Goal: Task Accomplishment & Management: Manage account settings

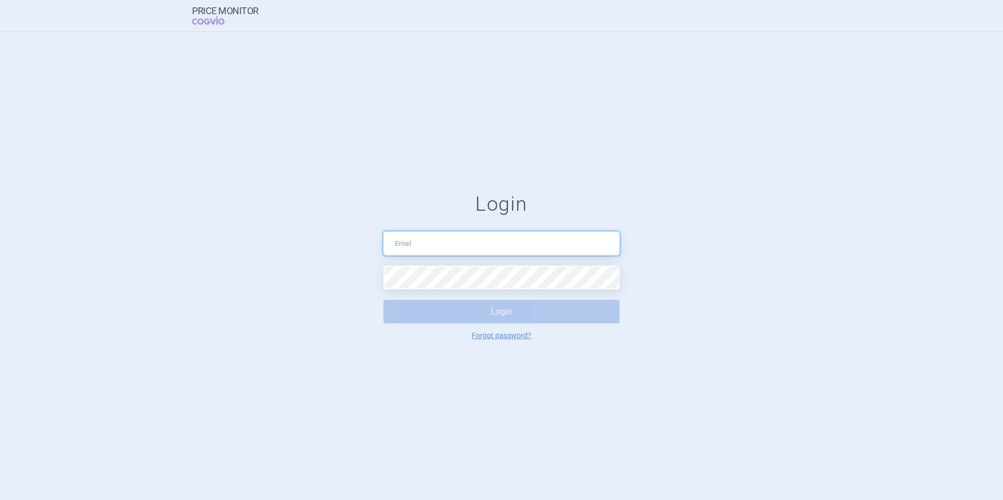
click at [472, 246] on input "text" at bounding box center [501, 244] width 236 height 24
type input "[PERSON_NAME][EMAIL_ADDRESS][PERSON_NAME][DOMAIN_NAME]"
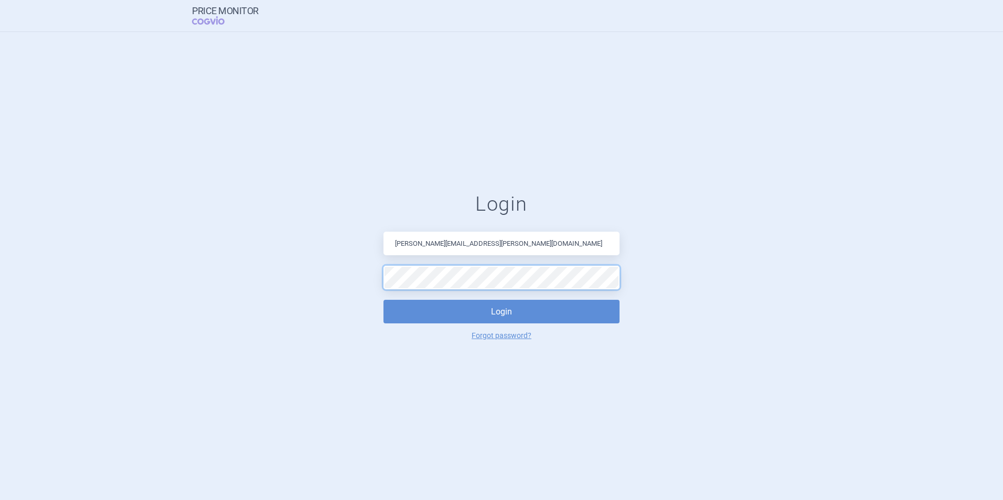
click at [383, 300] on button "Login" at bounding box center [501, 312] width 236 height 24
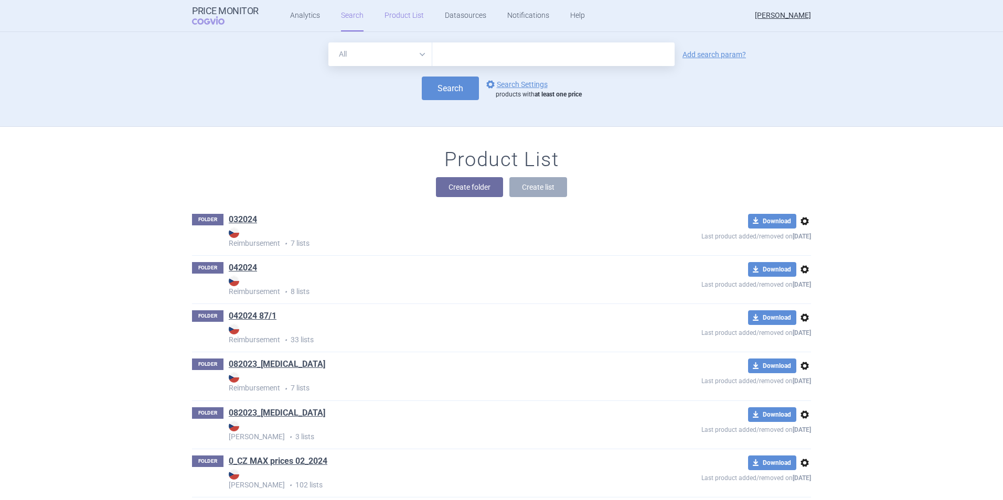
click at [406, 17] on link "Product List" at bounding box center [404, 15] width 39 height 31
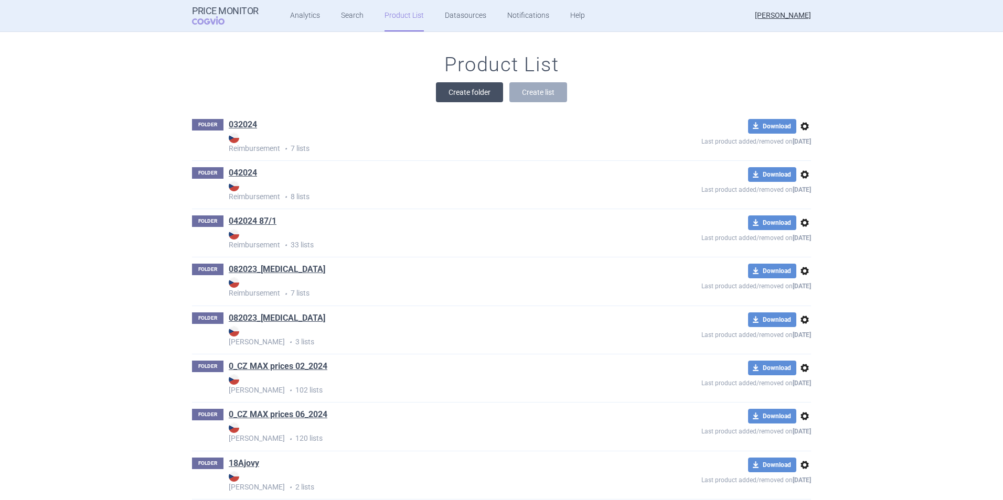
click at [495, 97] on button "Create folder" at bounding box center [469, 92] width 67 height 20
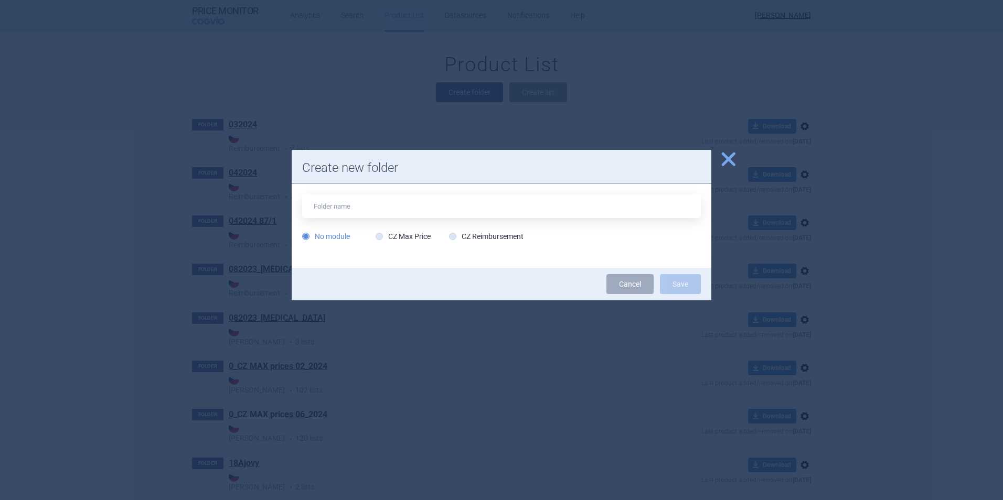
click at [485, 248] on div "No module CZ Max Price CZ Reimbursement" at bounding box center [502, 226] width 420 height 84
click at [484, 241] on label "CZ Reimbursement" at bounding box center [486, 236] width 74 height 10
click at [460, 241] on input "CZ Reimbursement" at bounding box center [455, 237] width 10 height 10
radio input "true"
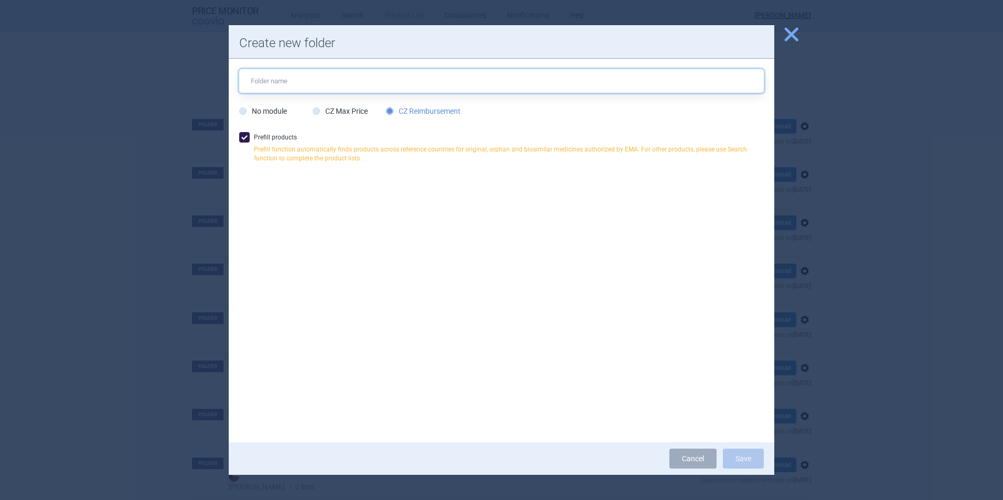
click at [390, 78] on input "text" at bounding box center [501, 81] width 525 height 24
type input "IL17/23 RMB [DATE]"
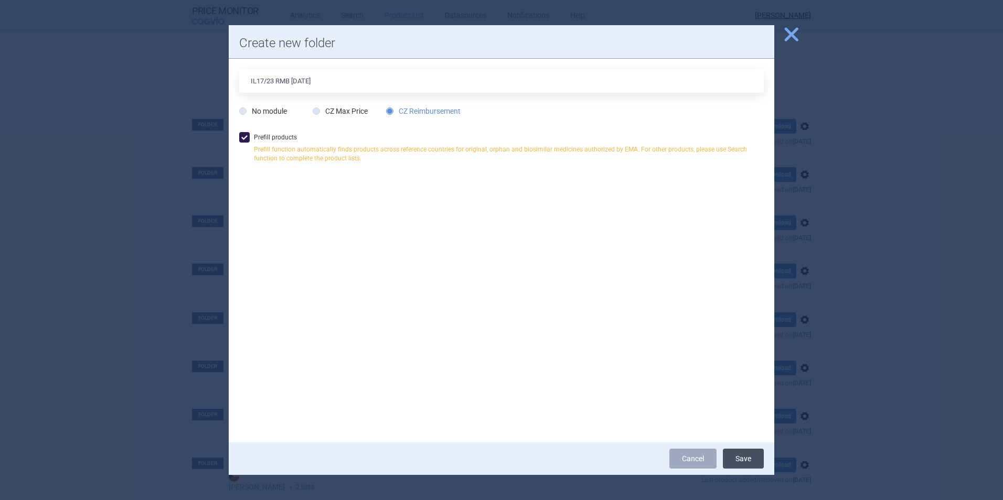
drag, startPoint x: 743, startPoint y: 454, endPoint x: 748, endPoint y: 462, distance: 9.0
click at [747, 460] on button "Save" at bounding box center [743, 459] width 41 height 20
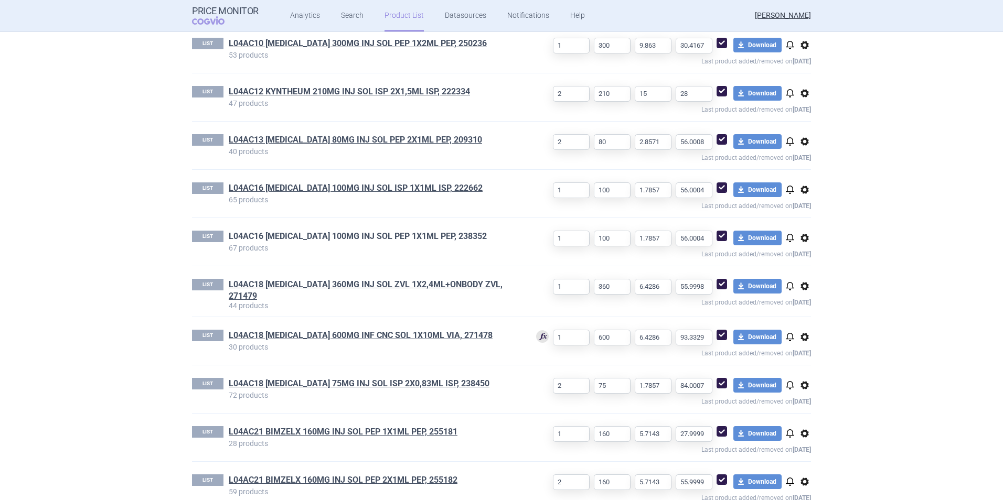
scroll to position [495, 0]
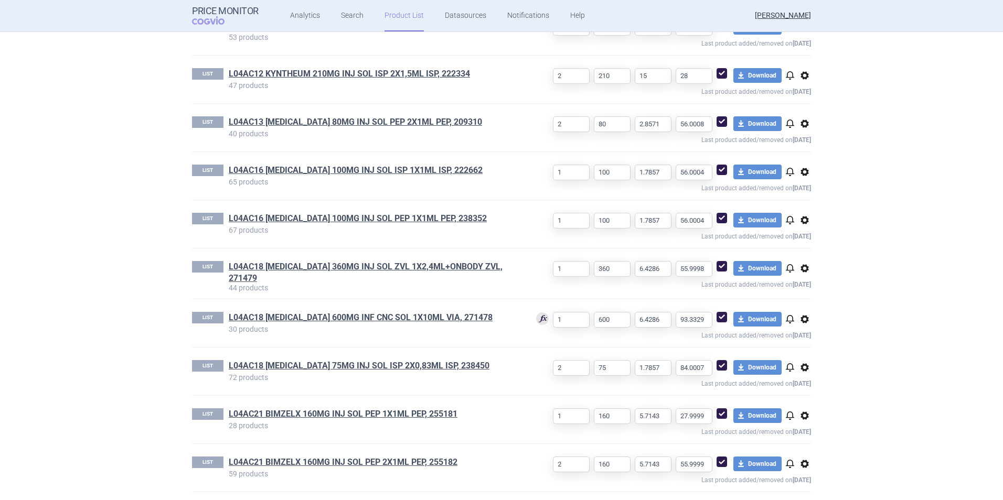
click at [721, 312] on span at bounding box center [722, 317] width 10 height 10
checkbox input "false"
click at [106, 307] on section "Product List IL17/23 RMB [DATE] Reimbursement Last product added/removed on [DA…" at bounding box center [501, 266] width 1003 height 468
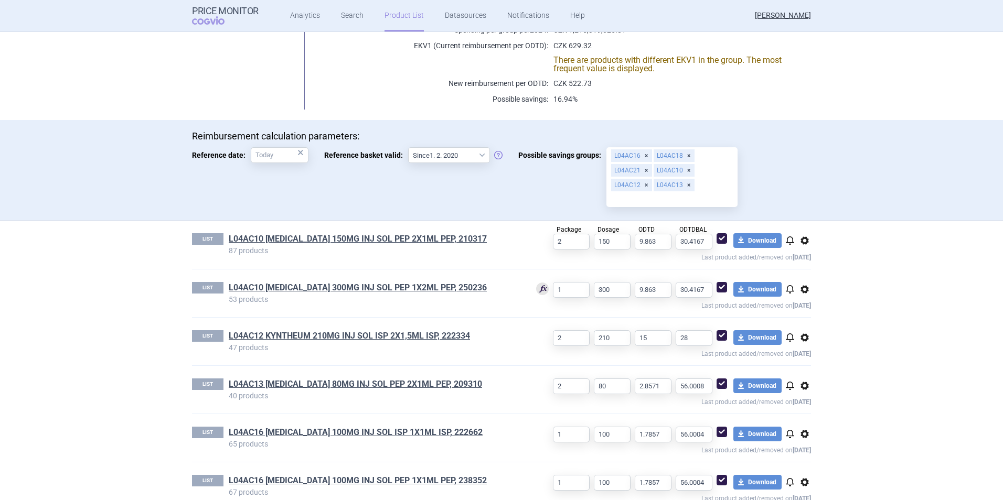
scroll to position [337, 0]
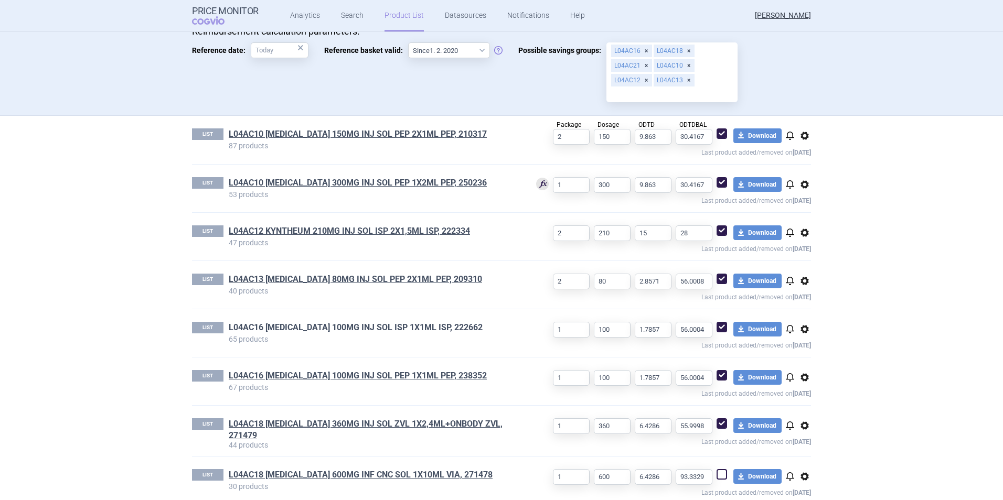
click at [300, 325] on link "L04AC16 [MEDICAL_DATA] 100MG INJ SOL ISP 1X1ML ISP, 222662" at bounding box center [356, 328] width 254 height 12
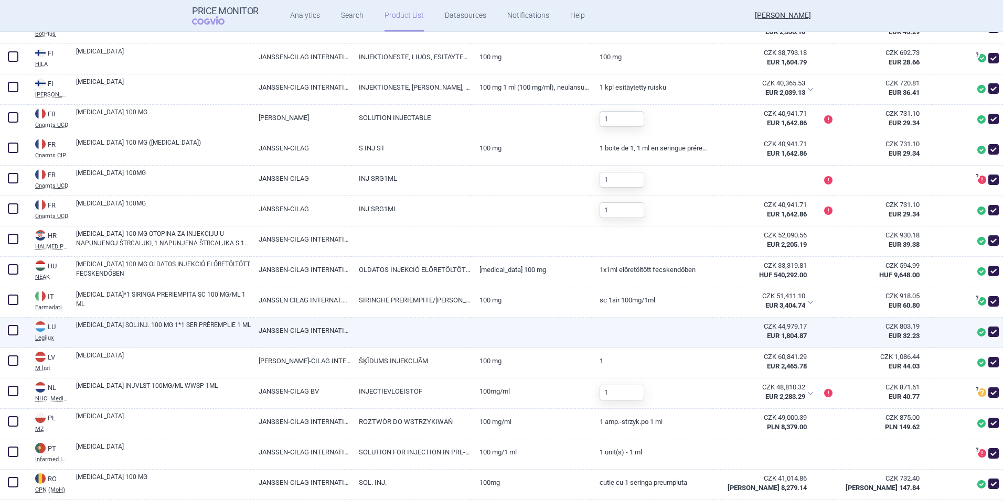
scroll to position [1049, 0]
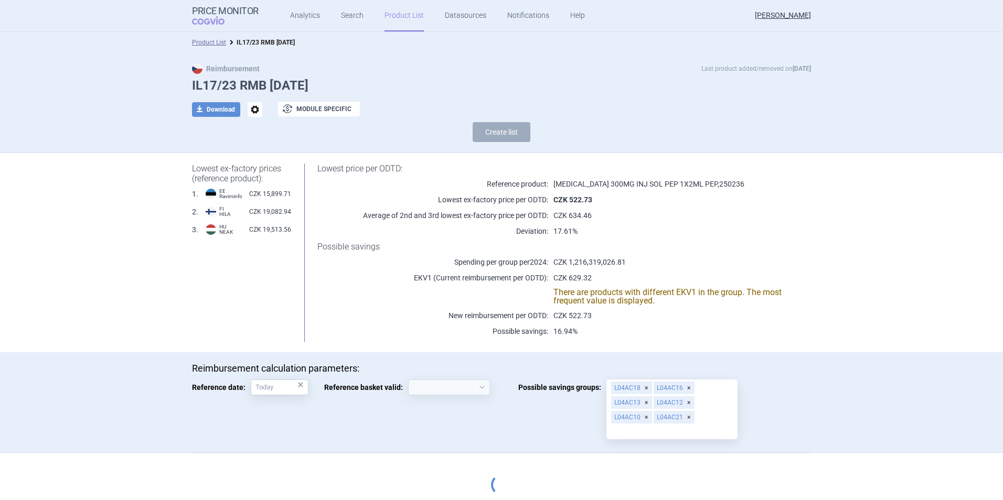
select select "[DATE]"
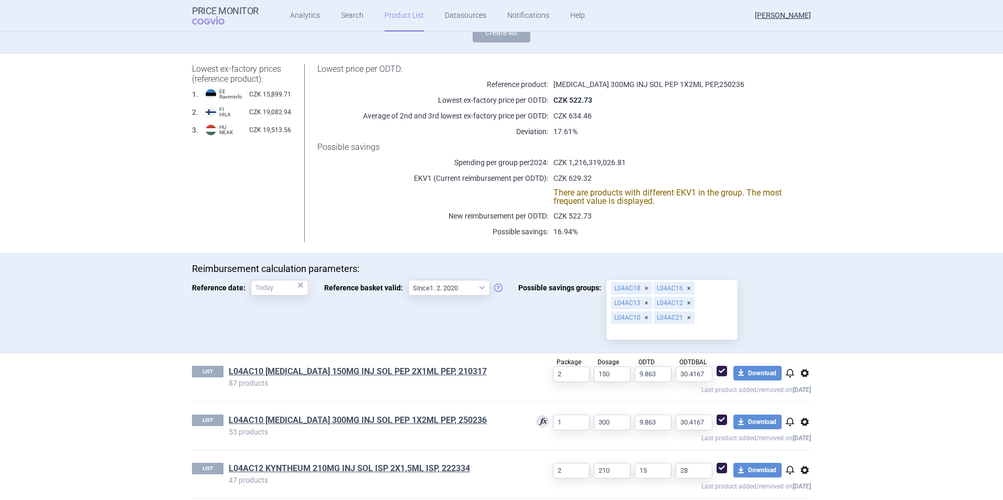
scroll to position [157, 0]
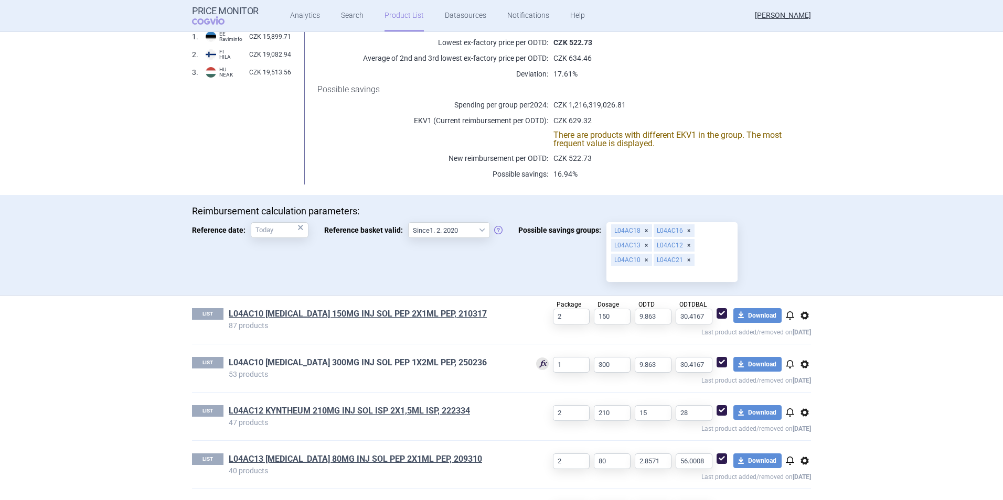
click at [397, 359] on link "L04AC10 [MEDICAL_DATA] 300MG INJ SOL PEP 1X2ML PEP, 250236" at bounding box center [358, 363] width 258 height 12
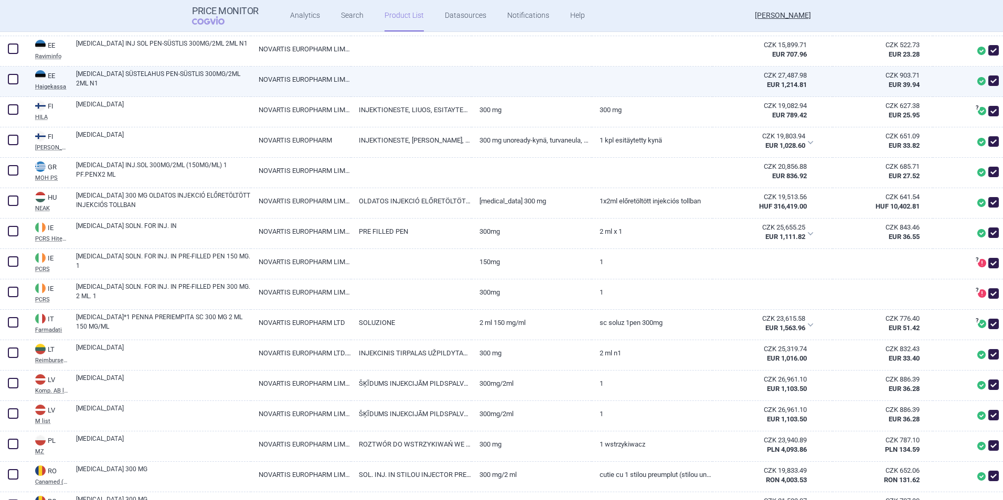
scroll to position [577, 0]
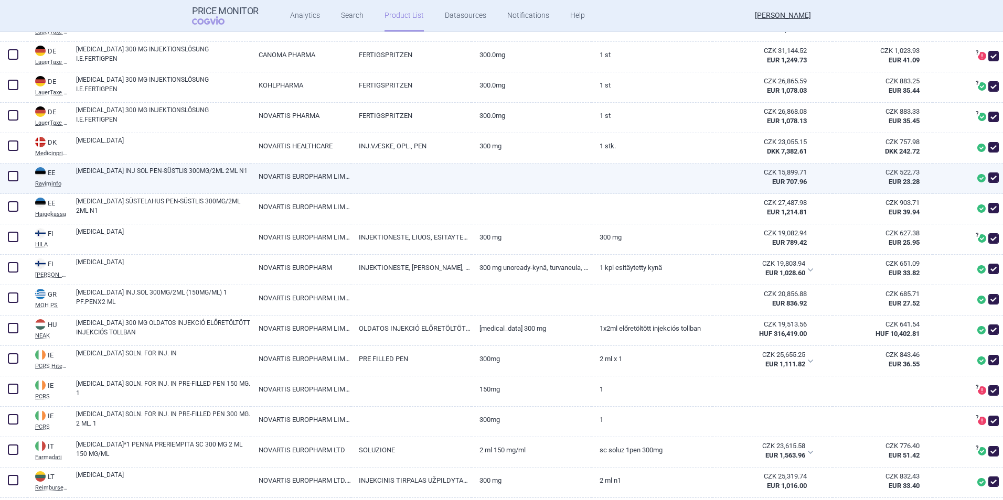
click at [989, 176] on span at bounding box center [993, 178] width 10 height 10
checkbox input "false"
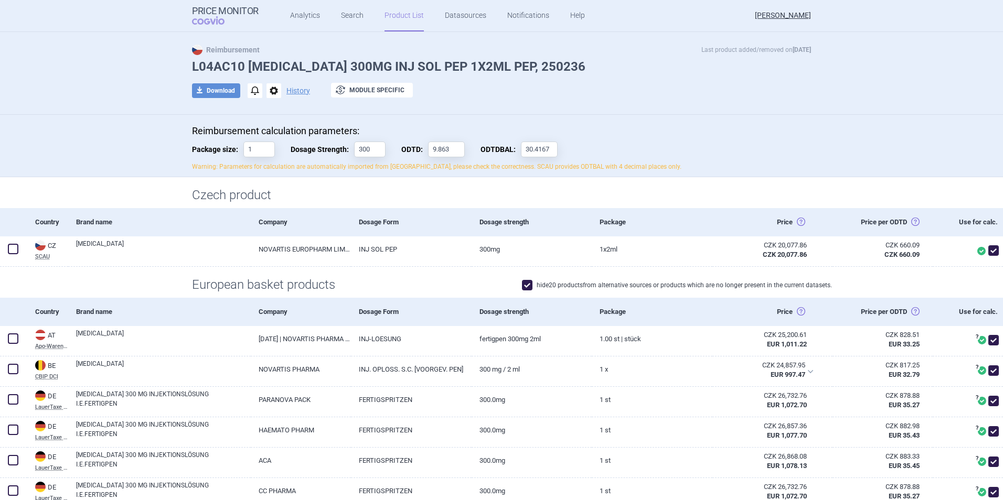
scroll to position [0, 0]
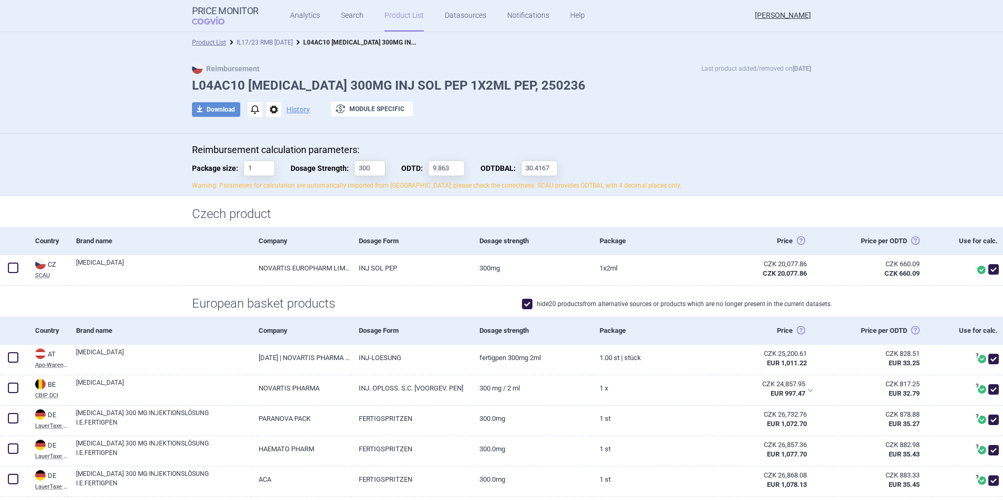
click at [286, 45] on link "IL17/23 RMB [DATE]" at bounding box center [265, 42] width 56 height 7
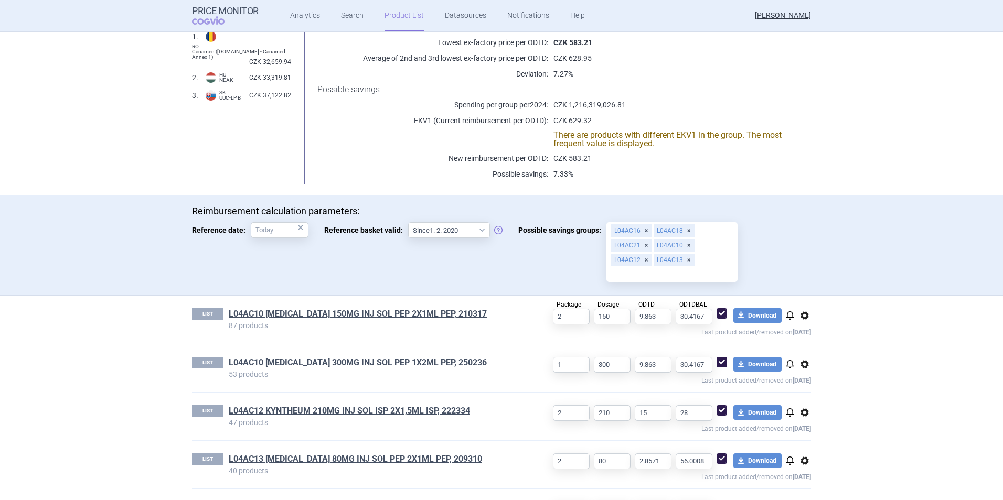
scroll to position [315, 0]
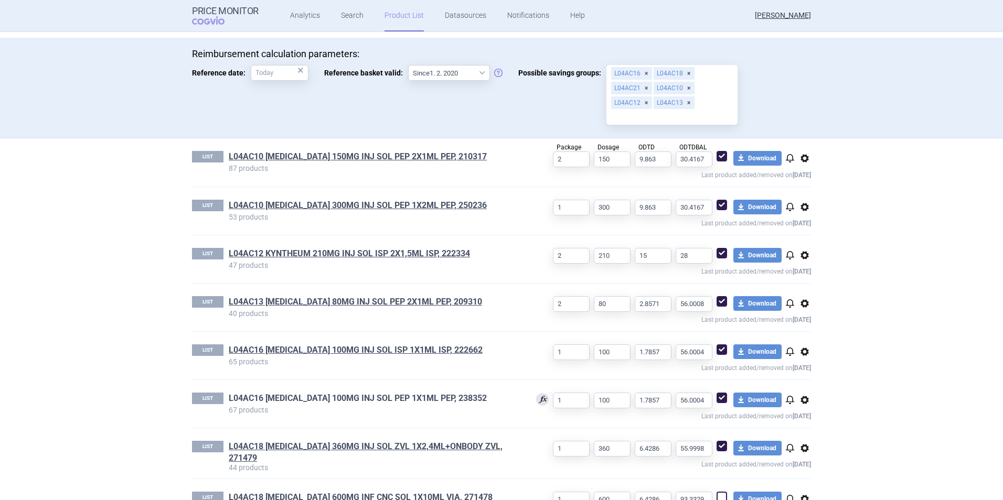
click at [342, 397] on link "L04AC16 [MEDICAL_DATA] 100MG INJ SOL PEP 1X1ML PEP, 238352" at bounding box center [358, 399] width 258 height 12
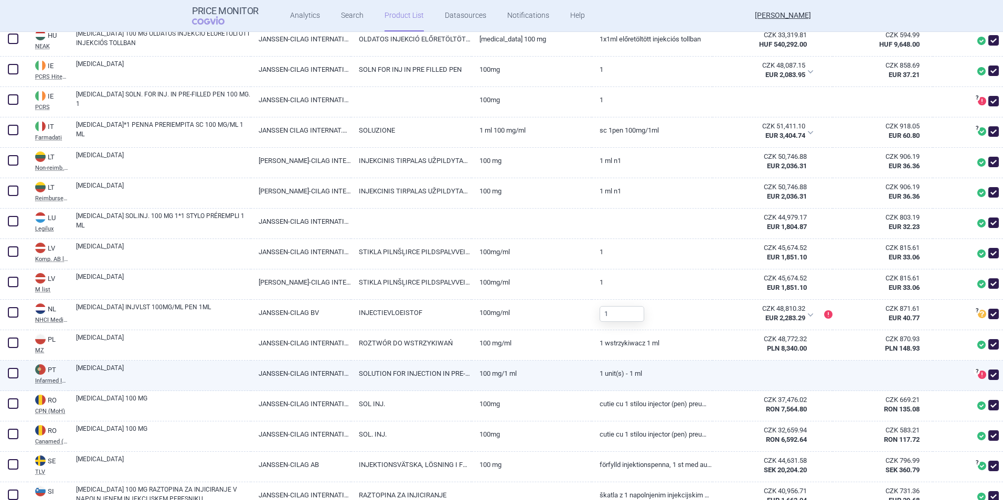
scroll to position [1159, 0]
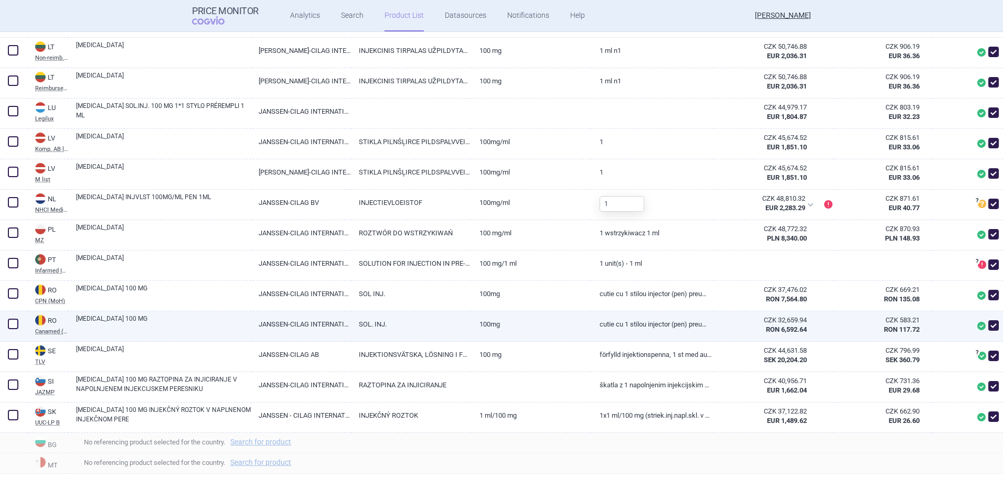
click at [988, 322] on span at bounding box center [993, 326] width 10 height 10
checkbox input "false"
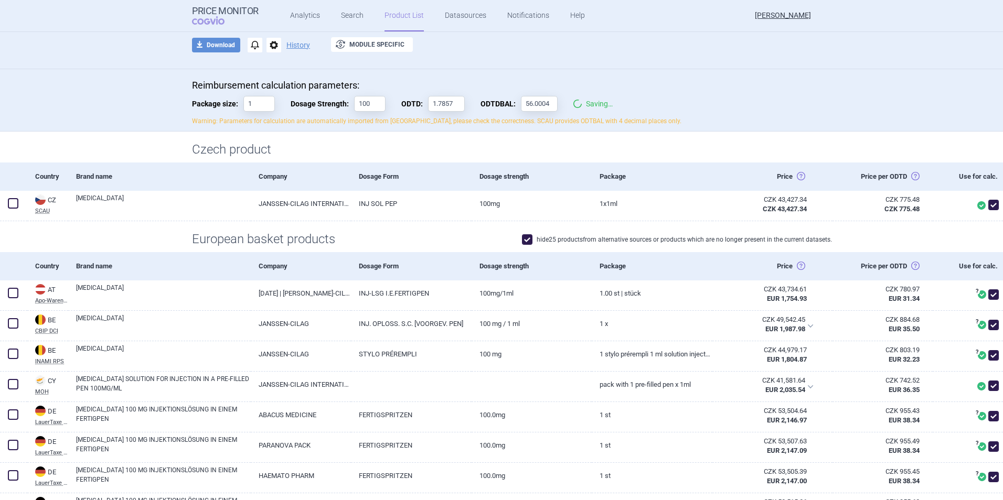
scroll to position [0, 0]
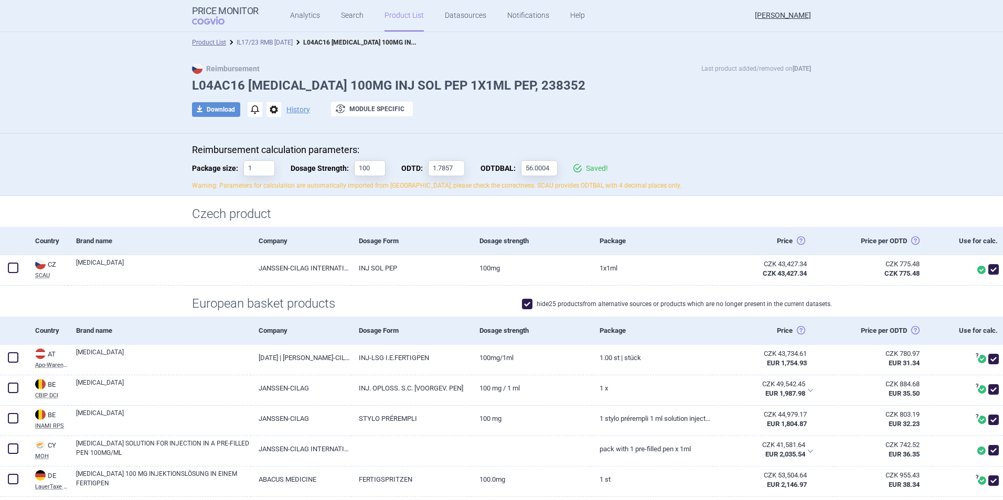
click at [267, 42] on link "IL17/23 RMB [DATE]" at bounding box center [265, 42] width 56 height 7
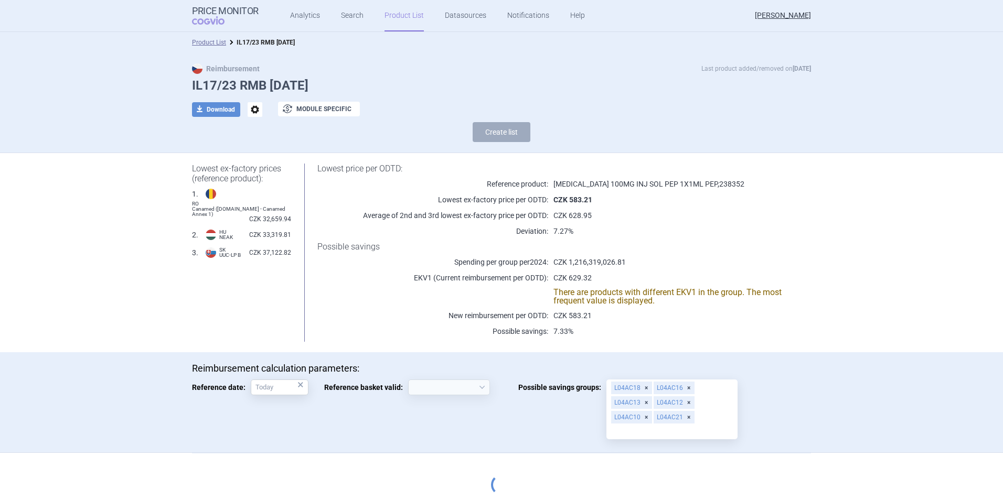
select select "[DATE]"
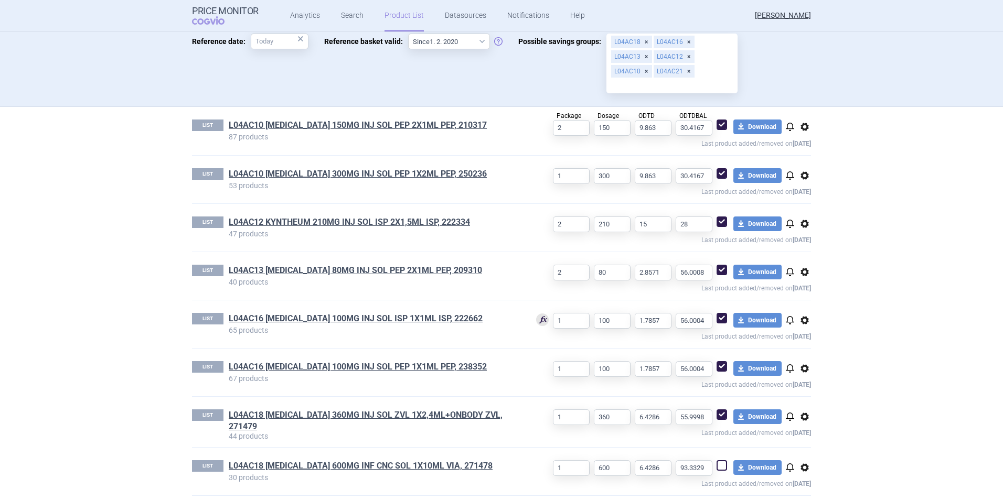
scroll to position [495, 0]
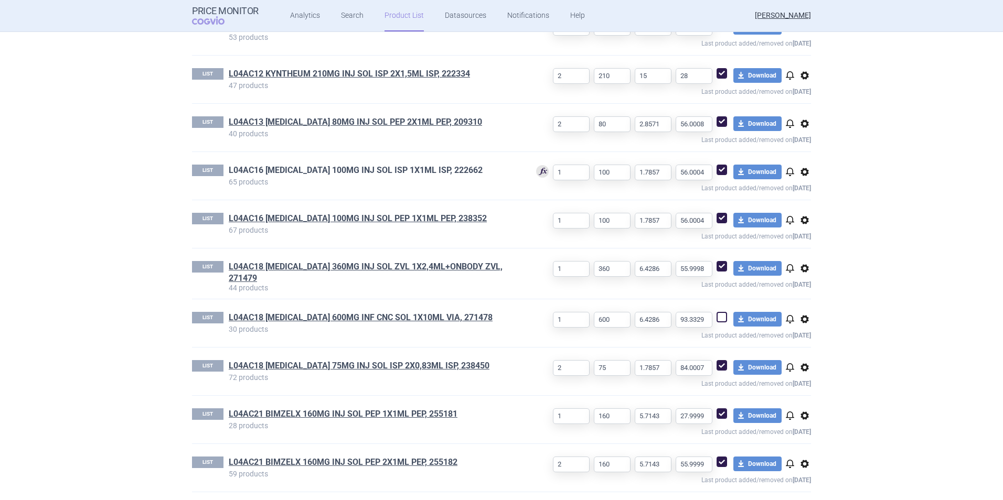
click at [349, 173] on link "L04AC16 [MEDICAL_DATA] 100MG INJ SOL ISP 1X1ML ISP, 222662" at bounding box center [356, 171] width 254 height 12
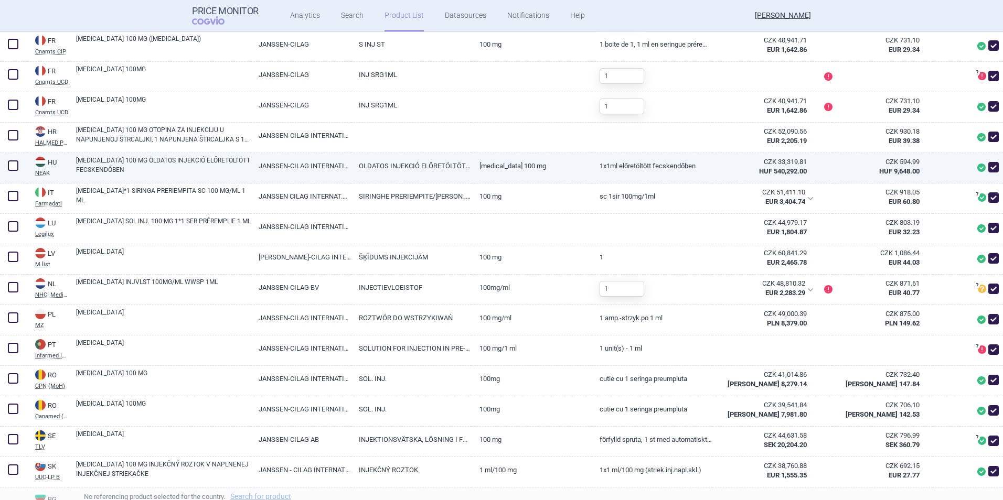
scroll to position [892, 0]
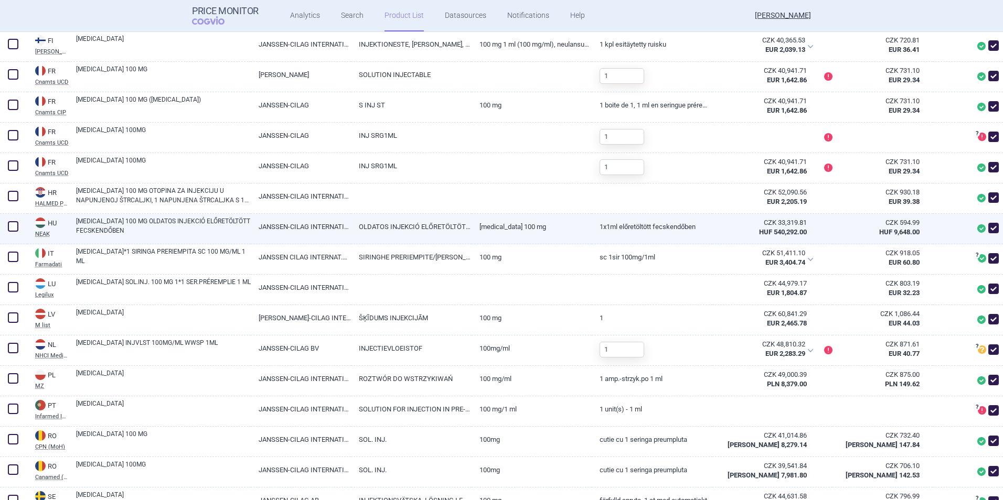
click at [989, 228] on span at bounding box center [993, 228] width 10 height 10
checkbox input "false"
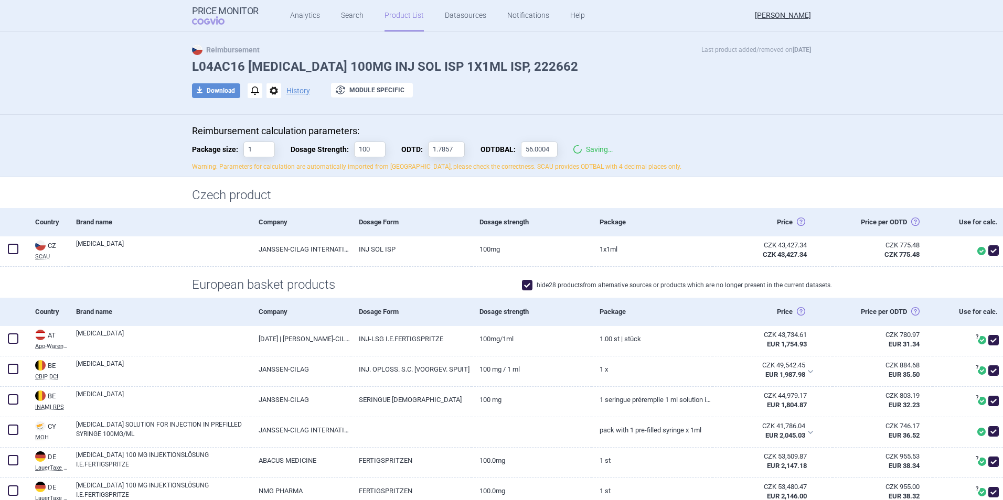
scroll to position [0, 0]
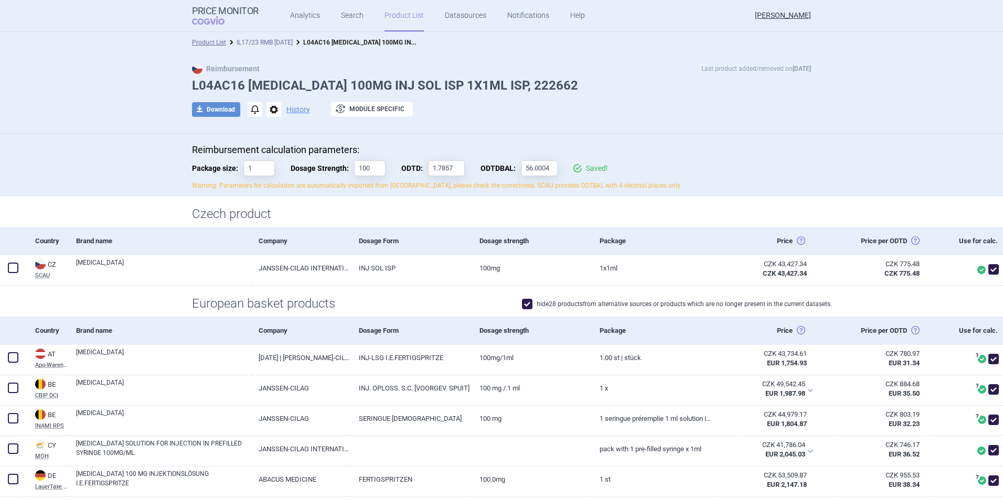
click at [270, 41] on link "IL17/23 RMB [DATE]" at bounding box center [265, 42] width 56 height 7
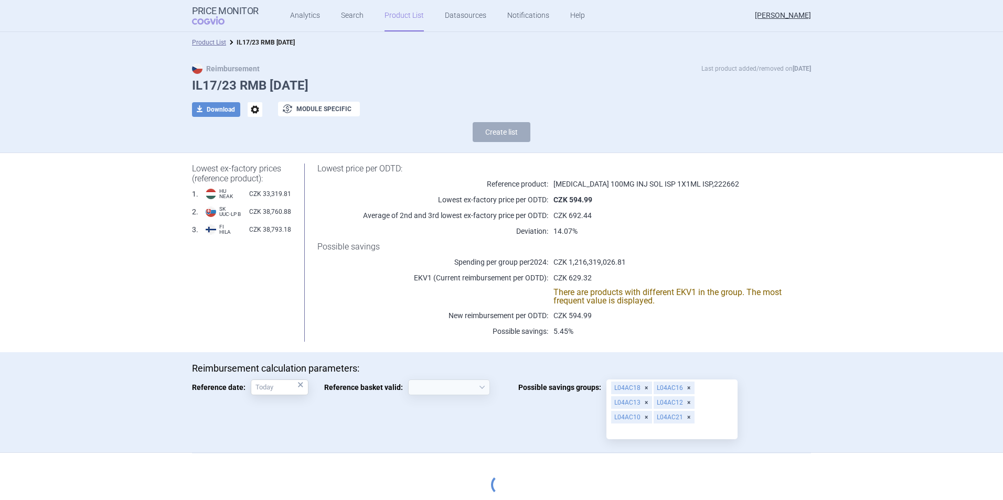
select select "[DATE]"
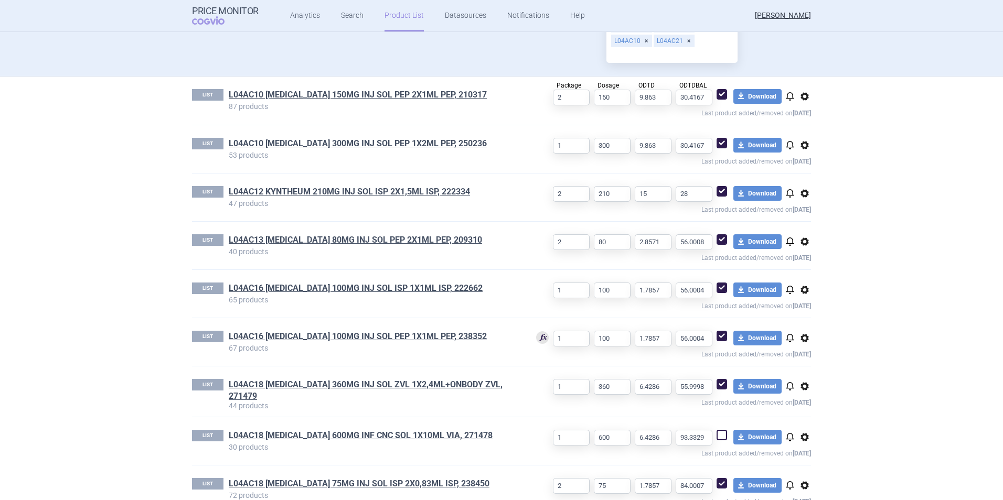
scroll to position [495, 0]
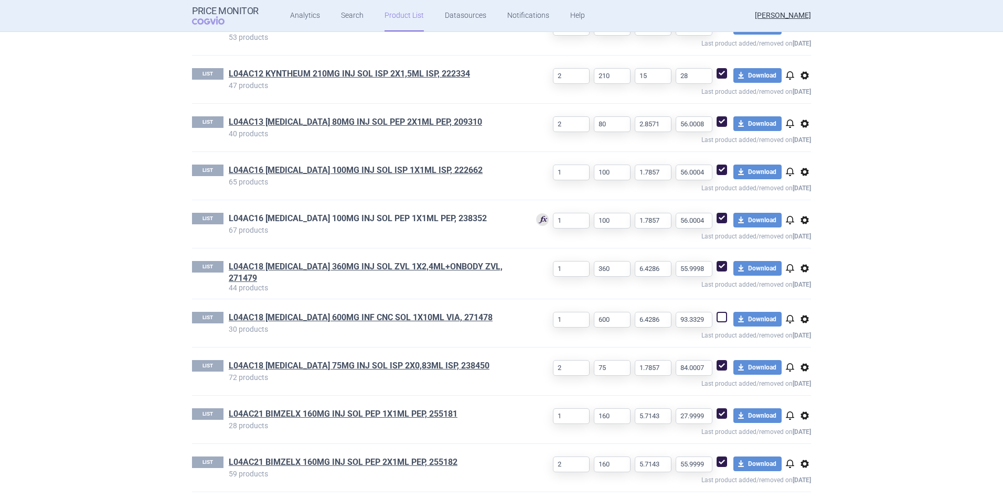
drag, startPoint x: 294, startPoint y: 209, endPoint x: 296, endPoint y: 218, distance: 9.2
click at [294, 209] on div "LIST L04AC16 [MEDICAL_DATA] 100MG INJ SOL PEP 1X1ML PEP, 238352 67 products 1 1…" at bounding box center [501, 224] width 619 height 48
click at [296, 218] on link "L04AC16 [MEDICAL_DATA] 100MG INJ SOL PEP 1X1ML PEP, 238352" at bounding box center [358, 219] width 258 height 12
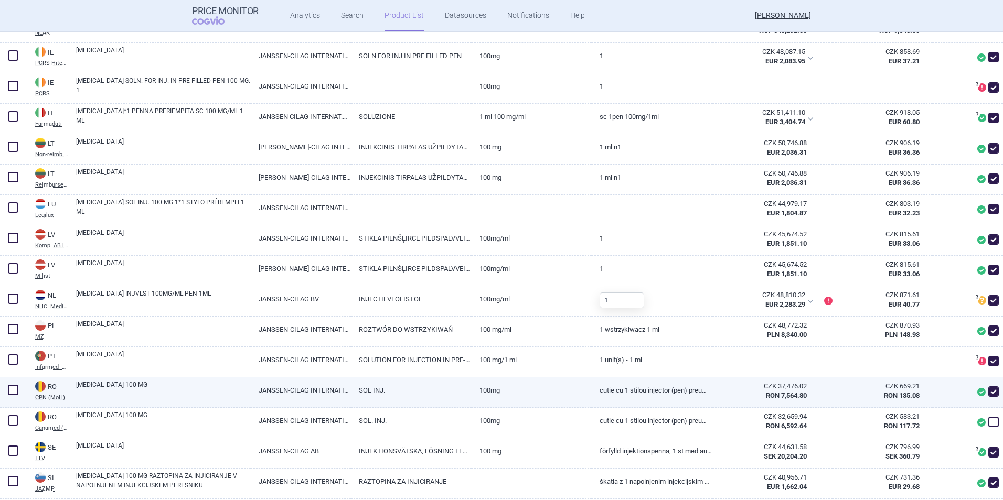
scroll to position [1002, 0]
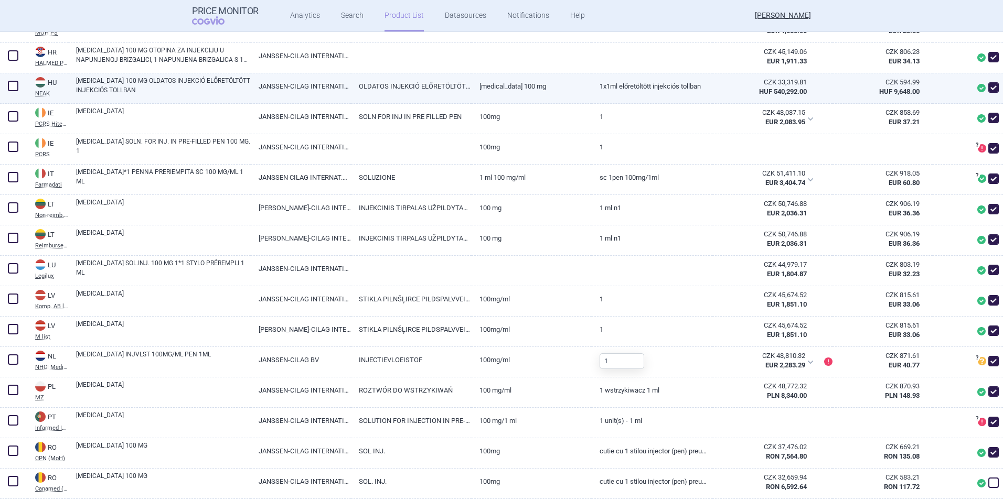
click at [988, 87] on span at bounding box center [993, 87] width 10 height 10
checkbox input "false"
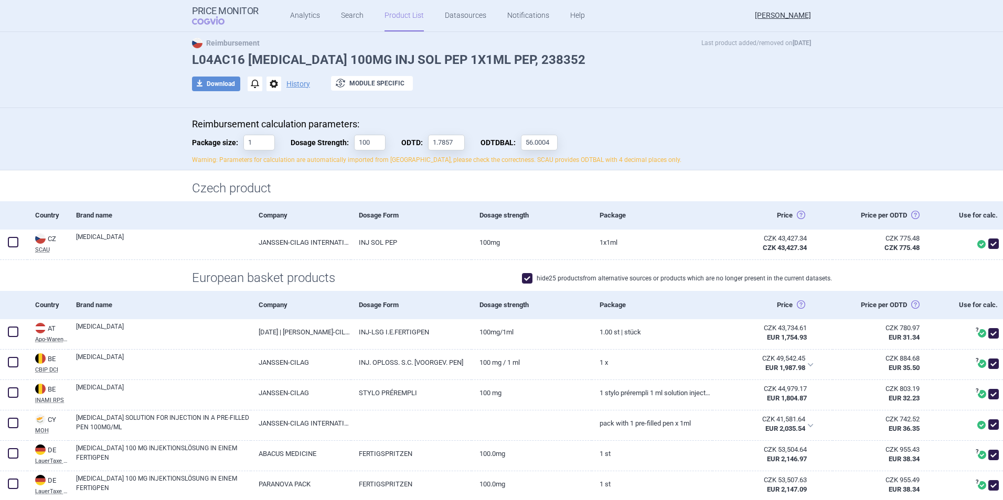
scroll to position [0, 0]
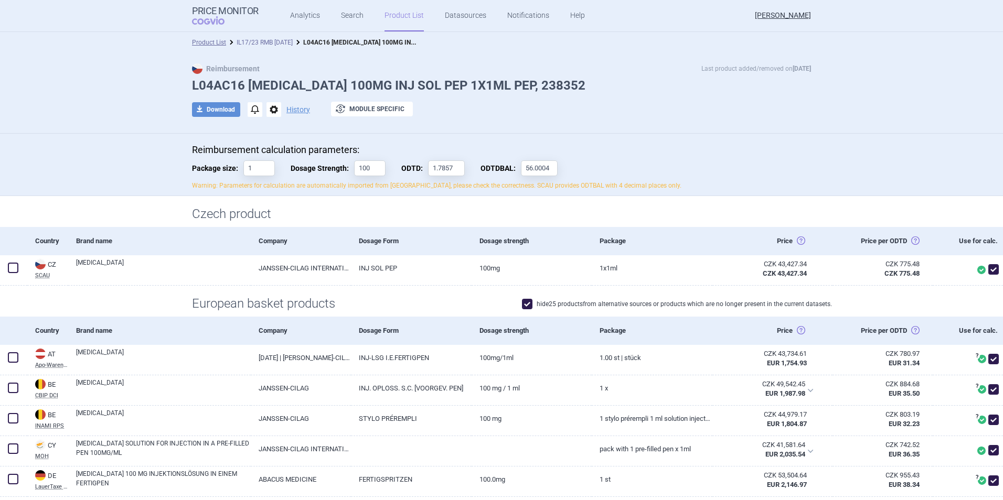
click at [283, 41] on link "IL17/23 RMB [DATE]" at bounding box center [265, 42] width 56 height 7
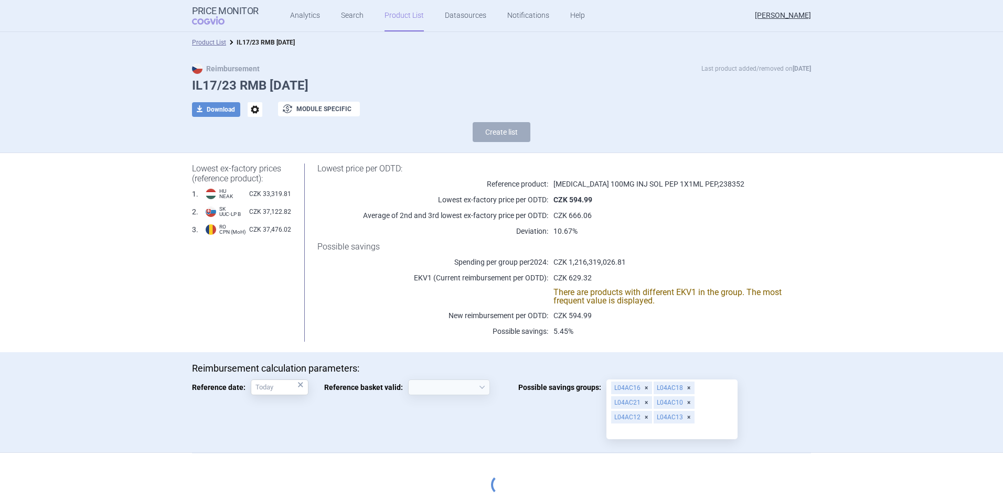
select select "[DATE]"
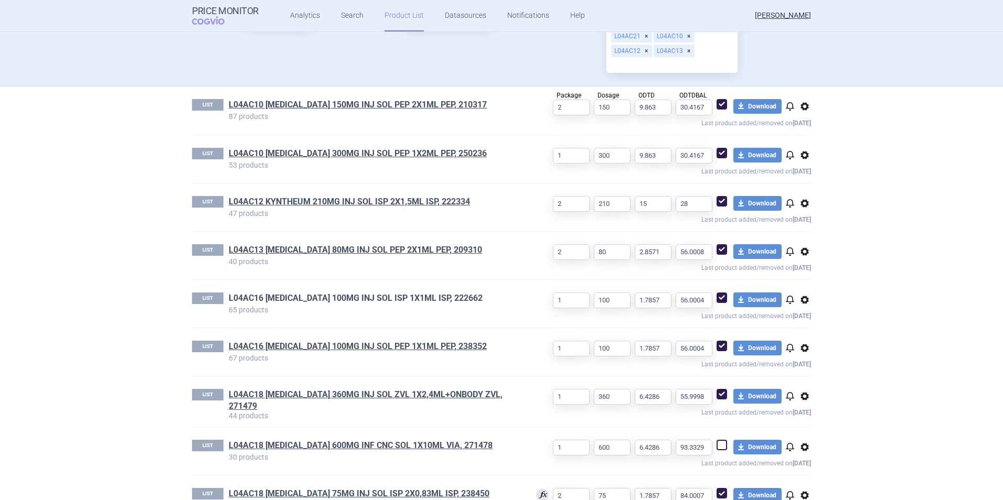
scroll to position [420, 0]
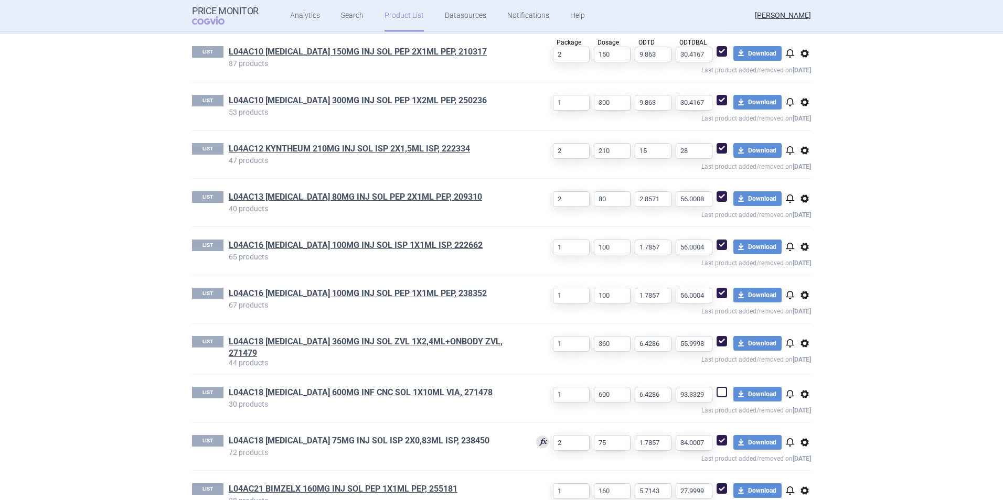
click at [390, 438] on link "L04AC18 [MEDICAL_DATA] 75MG INJ SOL ISP 2X0,83ML ISP, 238450" at bounding box center [359, 441] width 261 height 12
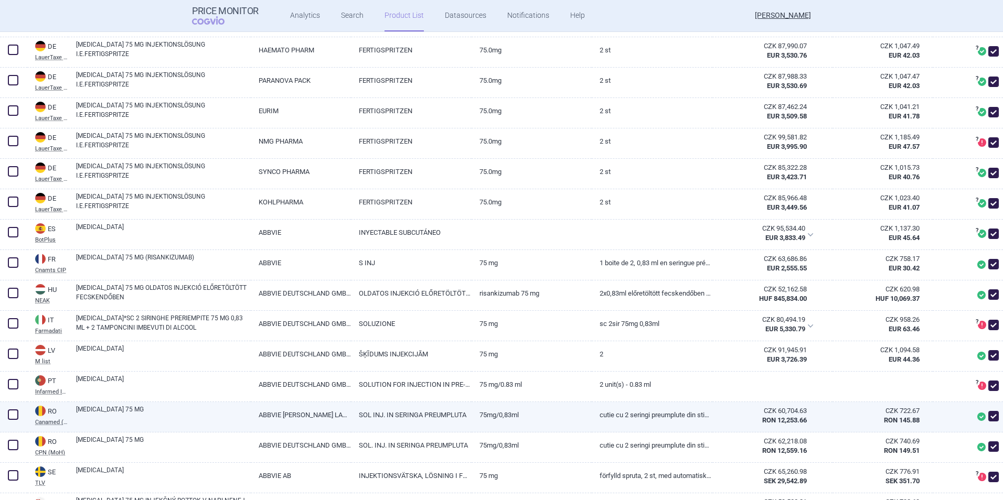
scroll to position [420, 0]
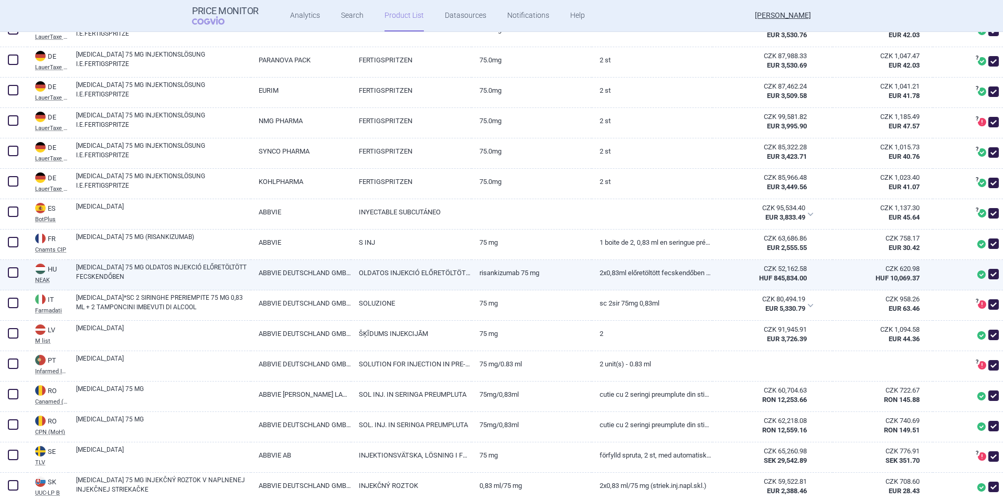
click at [988, 277] on span at bounding box center [993, 274] width 10 height 10
checkbox input "false"
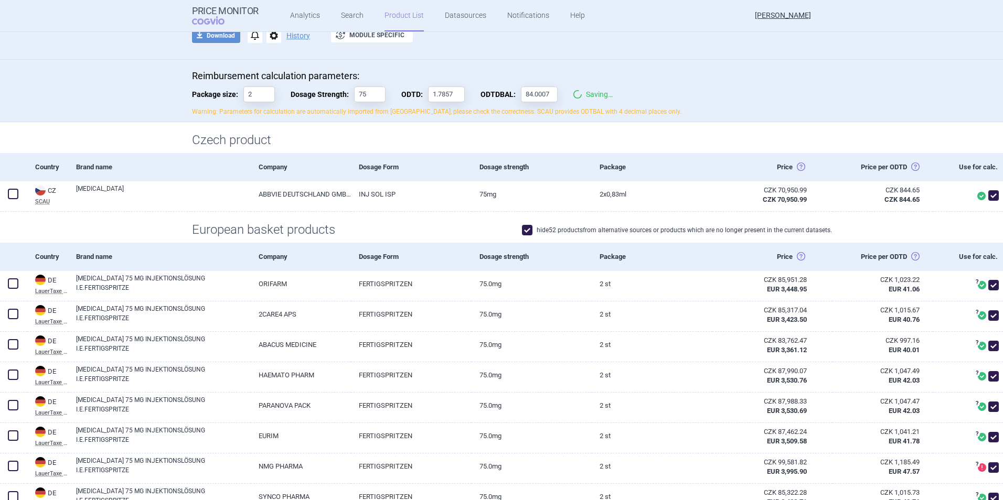
scroll to position [0, 0]
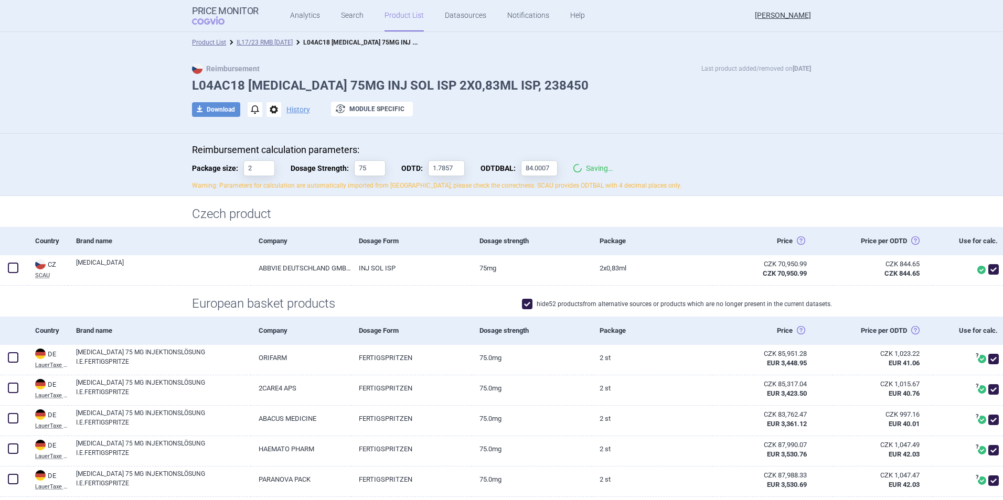
click at [263, 38] on li "IL17/23 RMB [DATE]" at bounding box center [259, 42] width 67 height 10
click at [269, 43] on link "IL17/23 RMB [DATE]" at bounding box center [265, 42] width 56 height 7
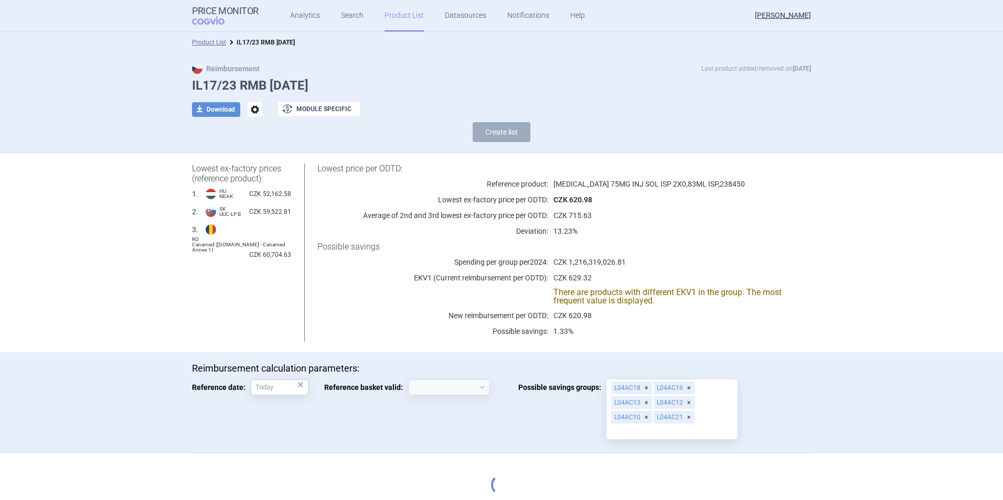
select select "[DATE]"
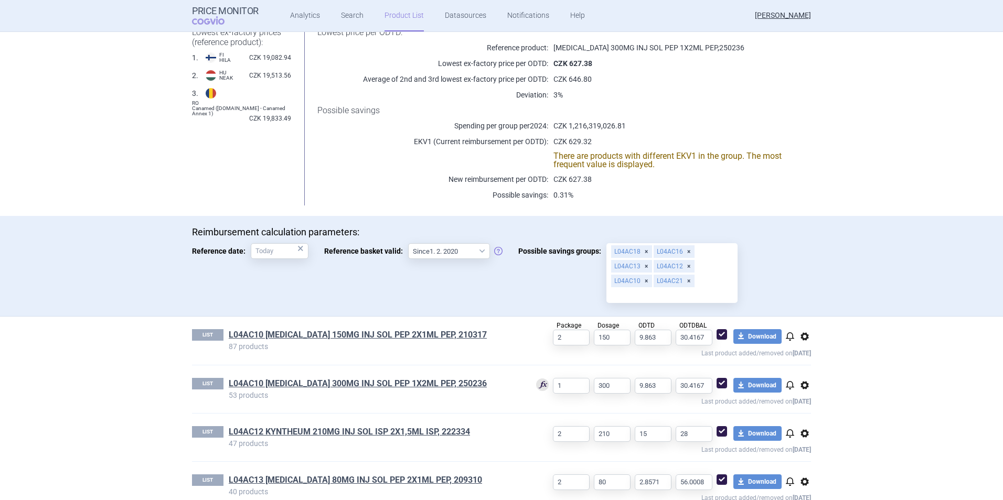
scroll to position [210, 0]
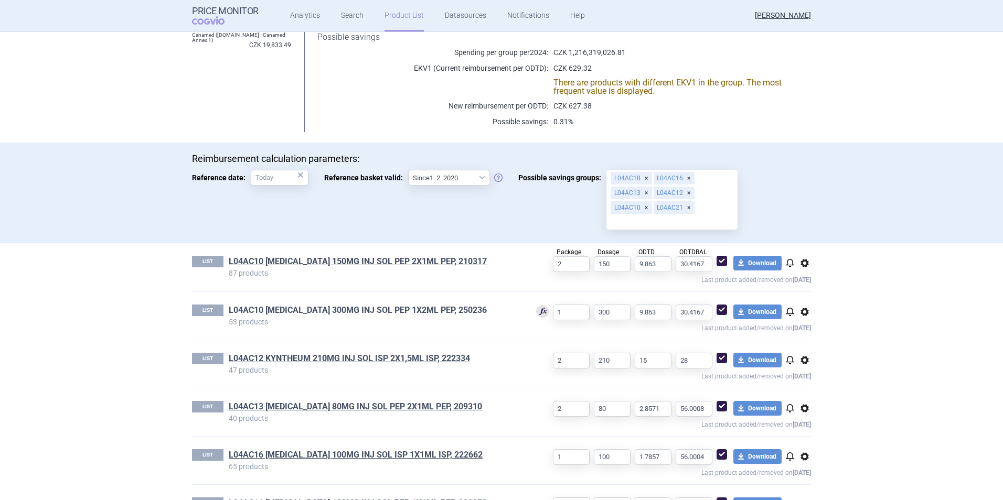
click at [421, 310] on link "L04AC10 [MEDICAL_DATA] 300MG INJ SOL PEP 1X2ML PEP, 250236" at bounding box center [358, 311] width 258 height 12
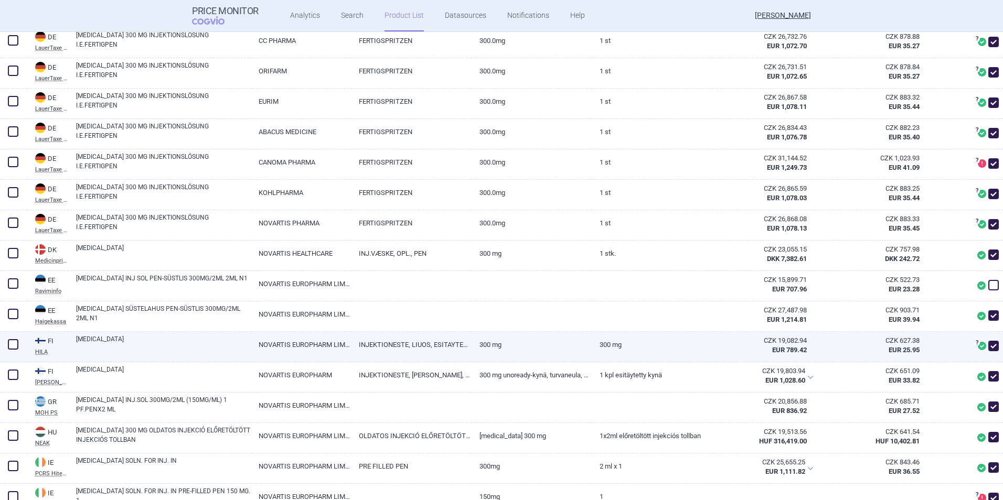
scroll to position [472, 0]
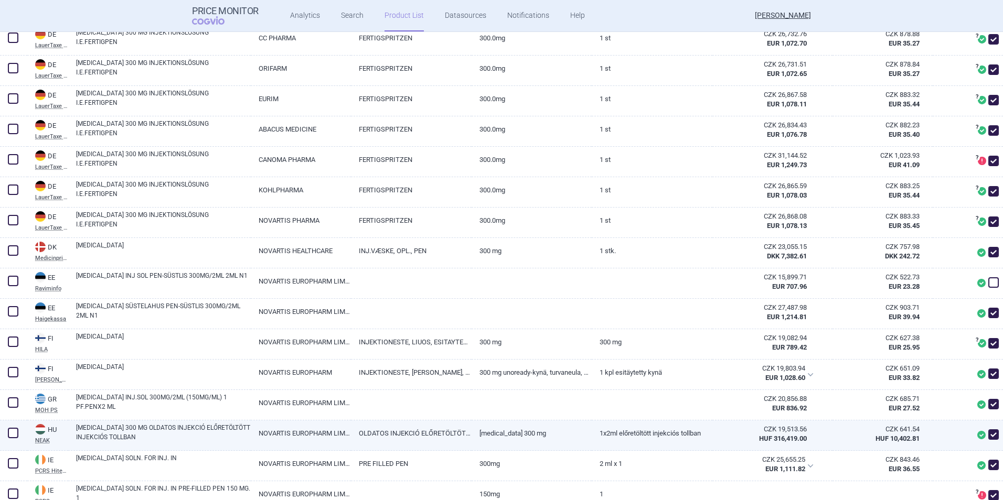
click at [988, 436] on span at bounding box center [993, 435] width 10 height 10
checkbox input "false"
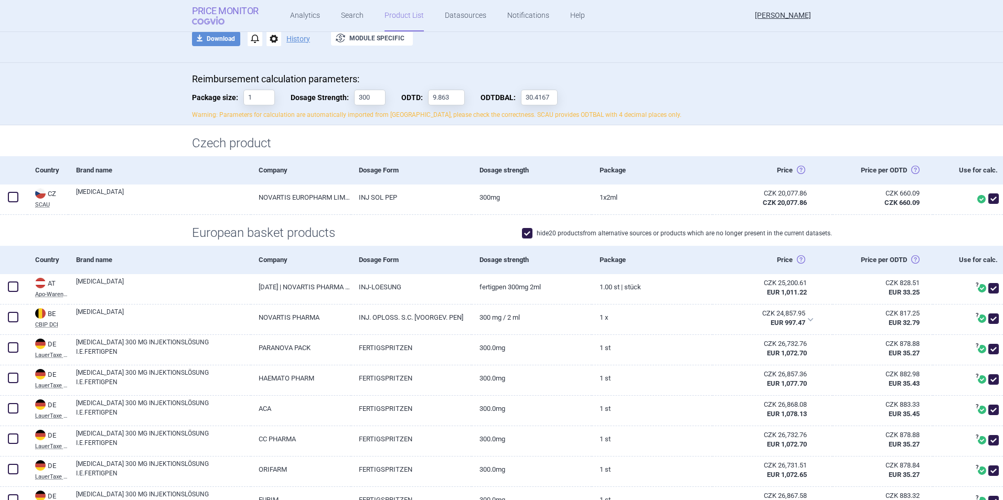
scroll to position [0, 0]
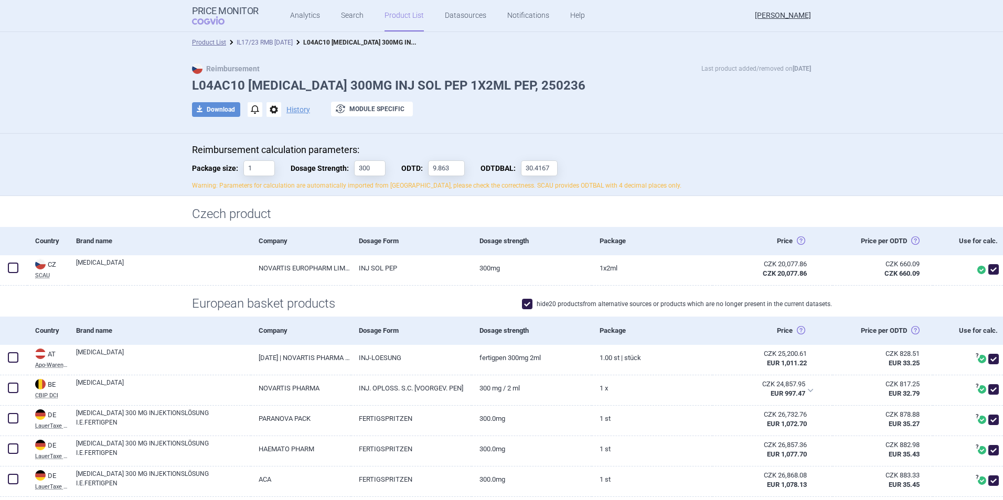
click at [279, 40] on link "IL17/23 RMB [DATE]" at bounding box center [265, 42] width 56 height 7
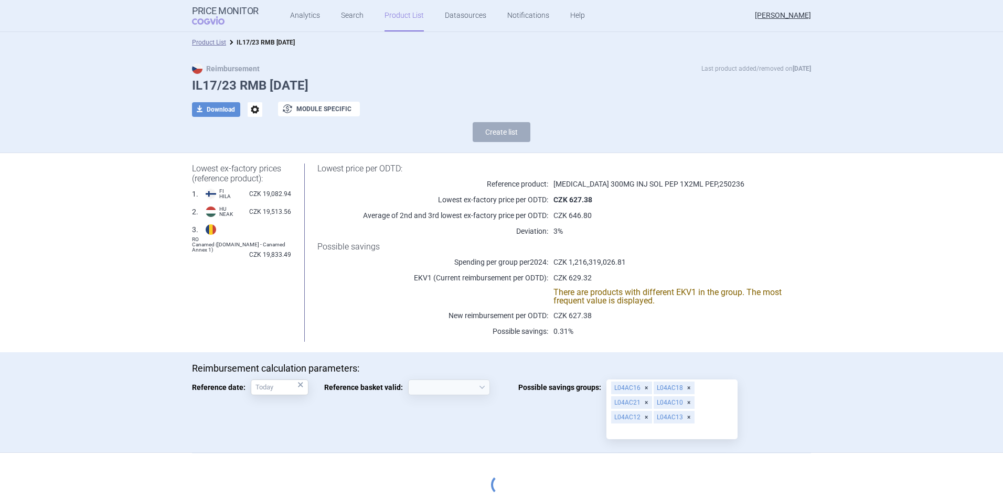
select select "[DATE]"
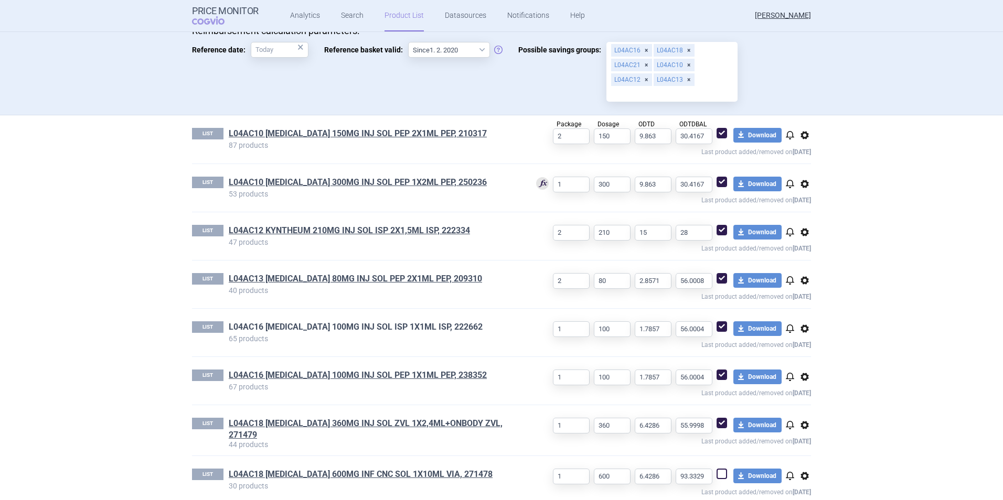
scroll to position [337, 0]
click at [325, 185] on link "L04AC10 [MEDICAL_DATA] 300MG INJ SOL PEP 1X2ML PEP, 250236" at bounding box center [358, 183] width 258 height 12
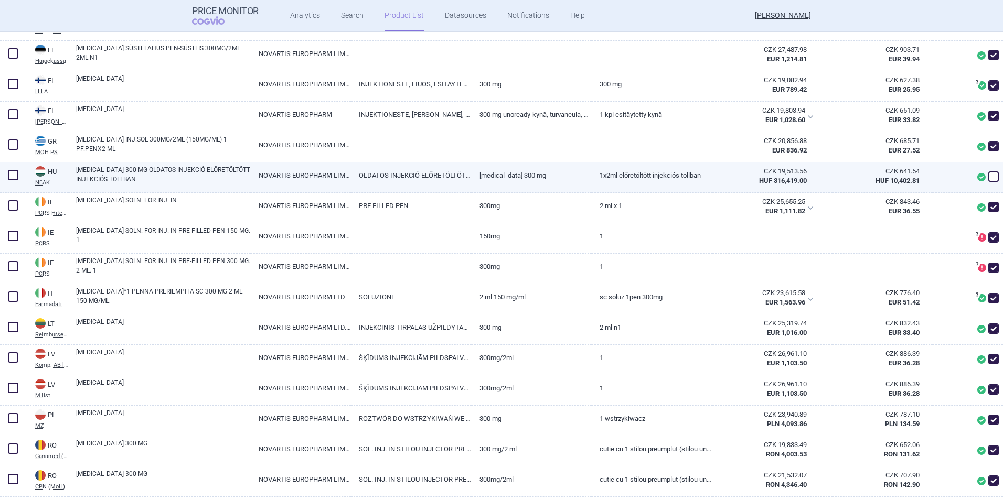
scroll to position [734, 0]
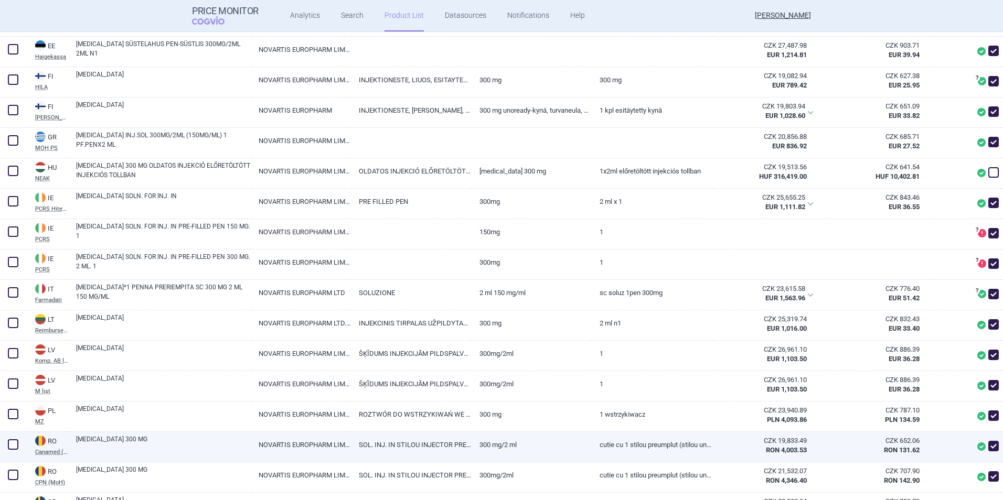
click at [988, 452] on span at bounding box center [993, 446] width 10 height 10
checkbox input "false"
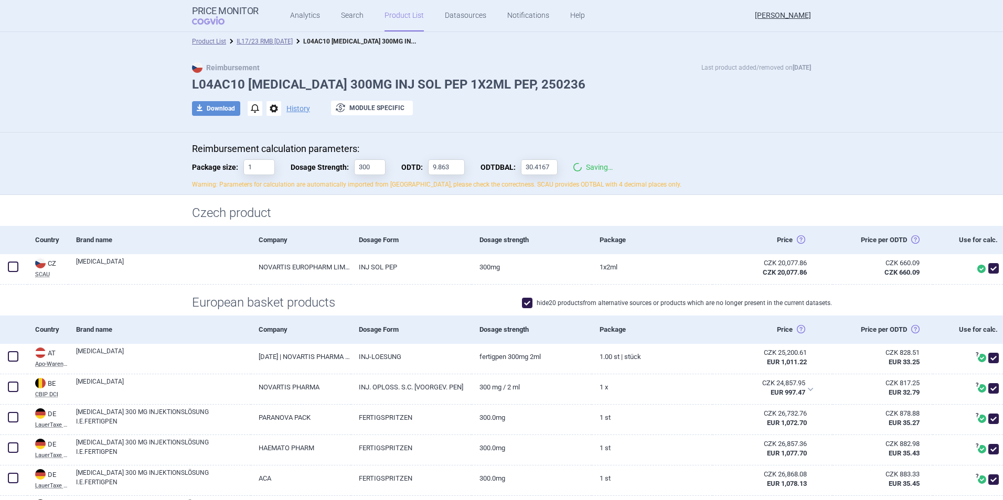
scroll to position [0, 0]
click at [283, 44] on link "IL17/23 RMB [DATE]" at bounding box center [265, 42] width 56 height 7
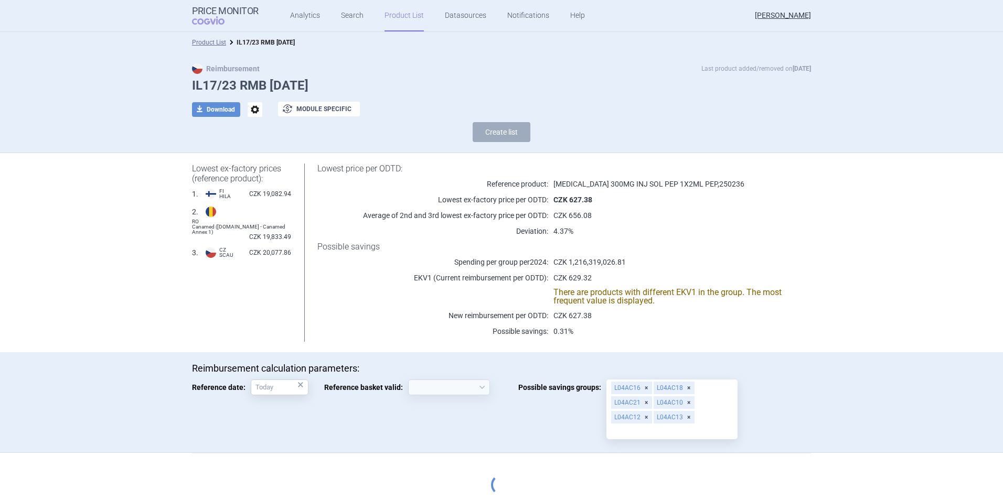
select select "[DATE]"
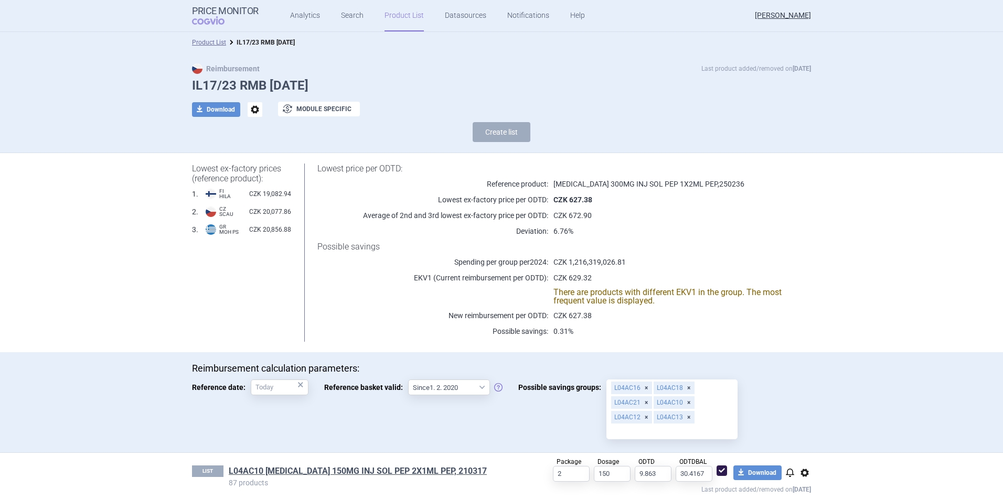
click at [251, 112] on span "options" at bounding box center [255, 109] width 15 height 15
click at [251, 112] on span at bounding box center [251, 113] width 8 height 8
click at [281, 42] on strong "IL17/23 RMB [DATE]" at bounding box center [266, 42] width 58 height 7
click at [310, 108] on button "exchange Module specific" at bounding box center [319, 109] width 82 height 15
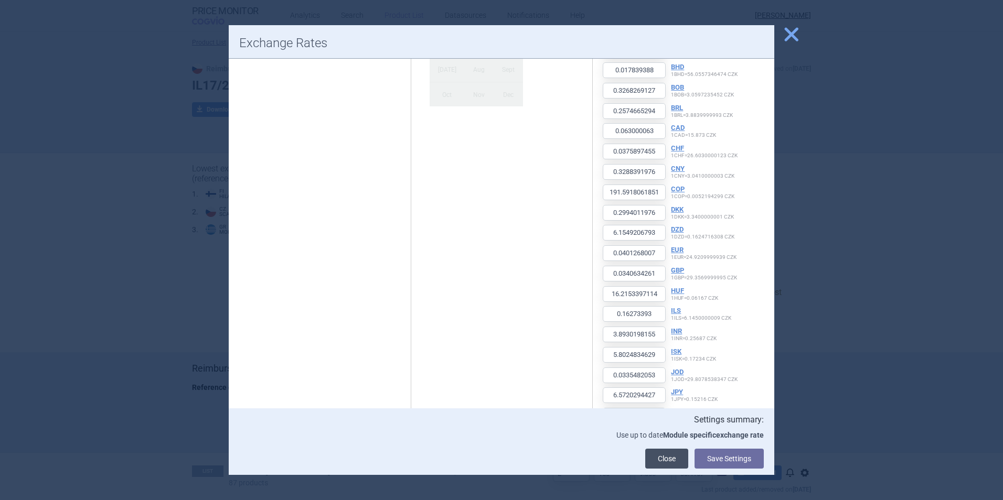
scroll to position [157, 0]
click at [680, 458] on link "Close" at bounding box center [666, 459] width 43 height 20
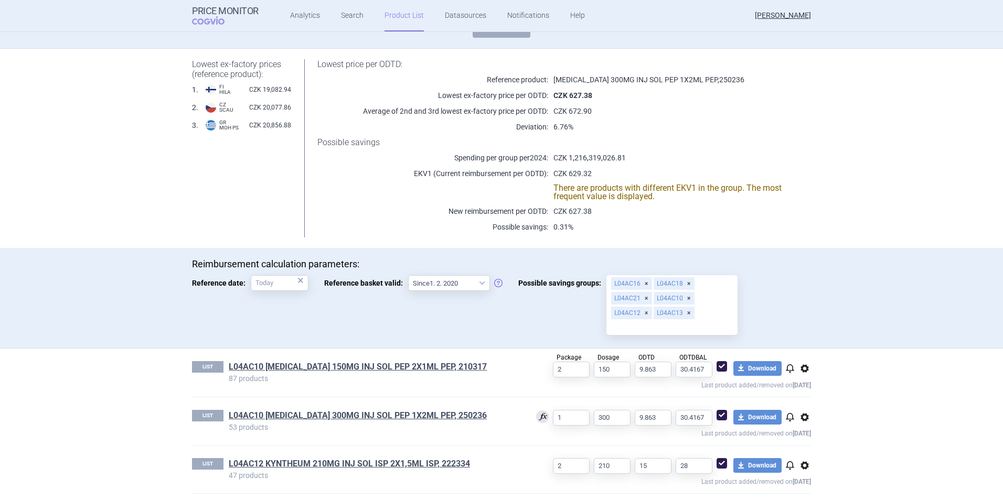
scroll to position [105, 0]
click at [461, 282] on select "Since 1. 2. 2020 Since 1. 7. 2013" at bounding box center [449, 283] width 82 height 16
click at [461, 280] on select "Since 1. 2. 2020 Since 1. 7. 2013" at bounding box center [449, 283] width 82 height 16
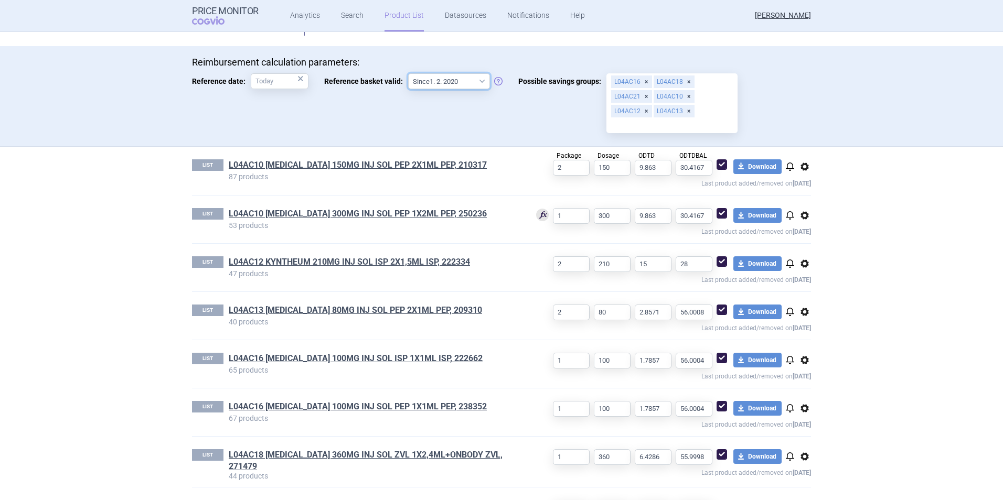
scroll to position [315, 0]
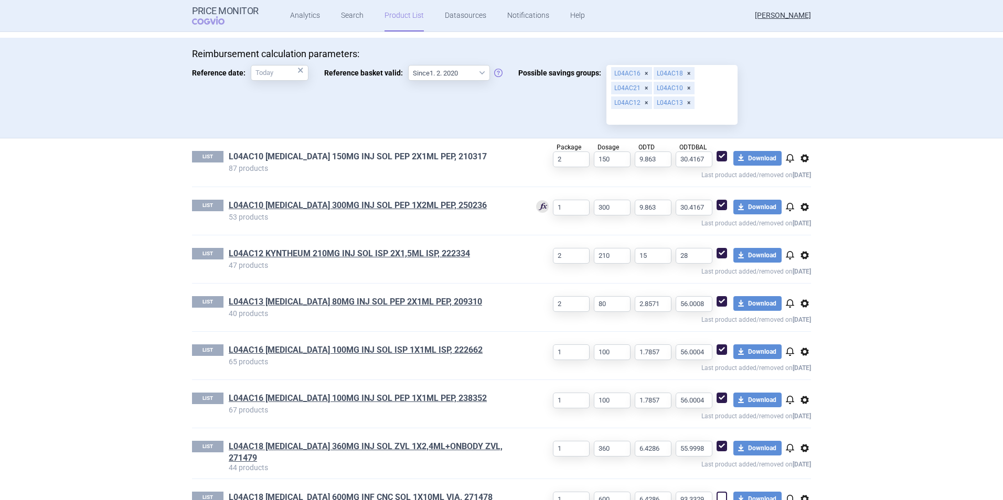
click at [322, 157] on link "L04AC10 [MEDICAL_DATA] 150MG INJ SOL PEP 2X1ML PEP, 210317" at bounding box center [358, 157] width 258 height 12
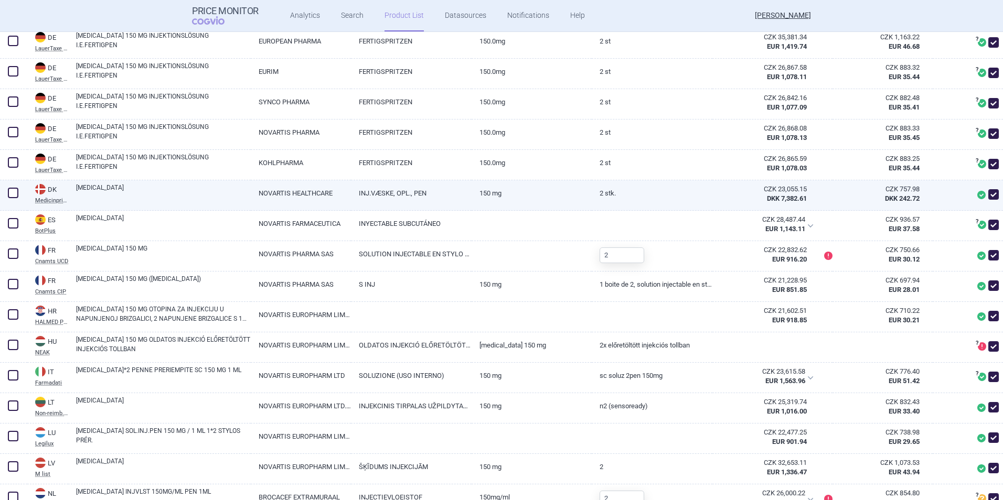
scroll to position [839, 0]
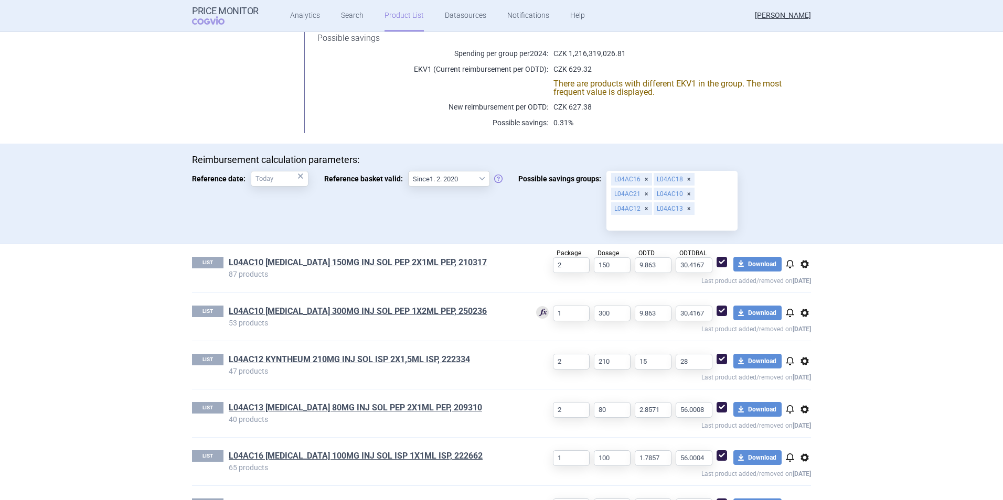
scroll to position [210, 0]
click at [290, 357] on link "L04AC12 KYNTHEUM 210MG INJ SOL ISP 2X1,5ML ISP, 222334" at bounding box center [349, 359] width 241 height 12
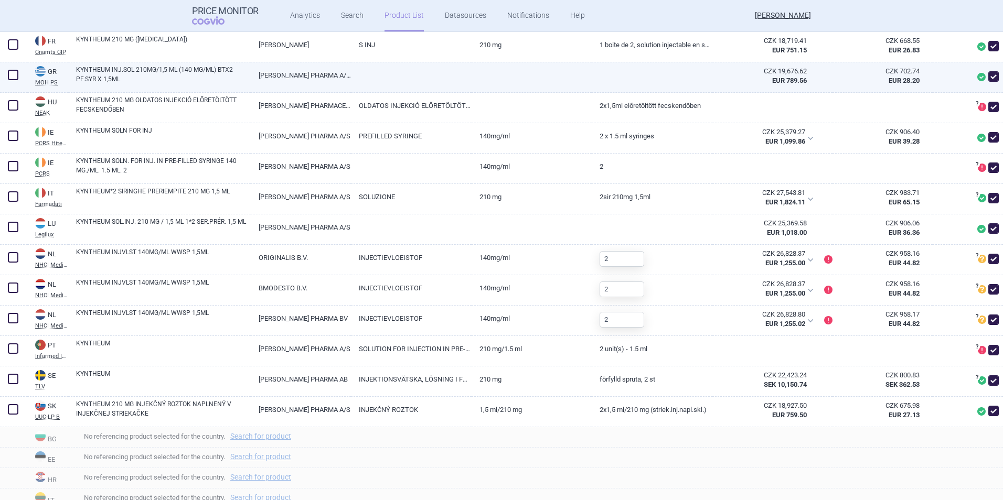
scroll to position [839, 0]
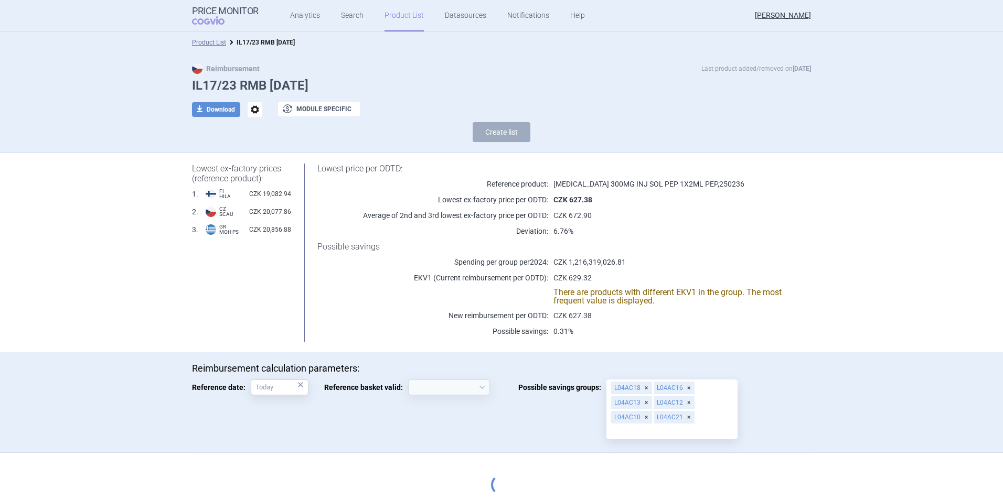
select select "[DATE]"
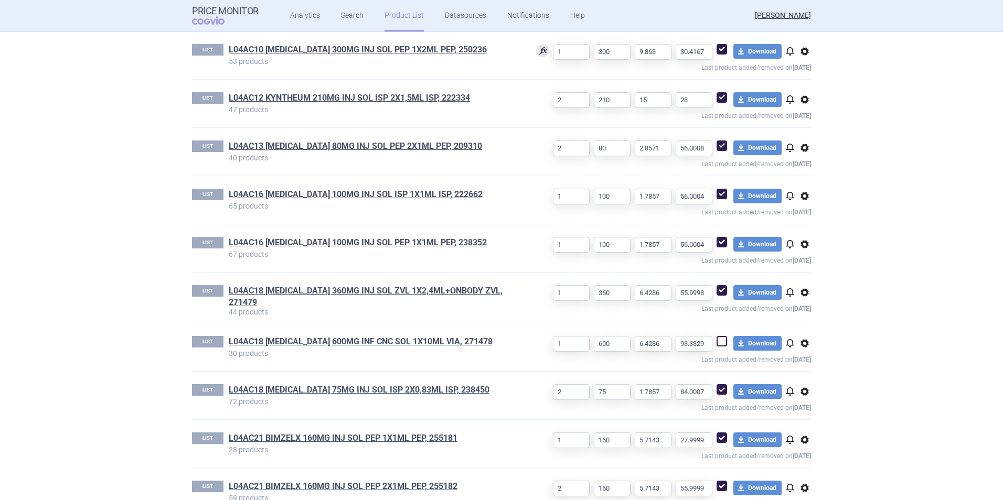
scroll to position [472, 0]
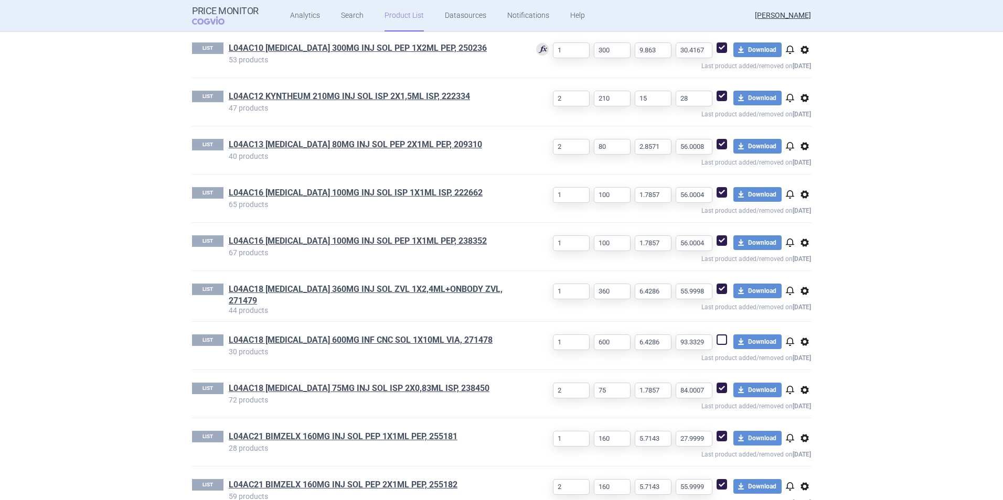
click at [326, 151] on h1 "L04AC13 [MEDICAL_DATA] 80MG INJ SOL PEP 2X1ML PEP, 209310" at bounding box center [374, 146] width 291 height 14
click at [327, 148] on link "L04AC13 [MEDICAL_DATA] 80MG INJ SOL PEP 2X1ML PEP, 209310" at bounding box center [355, 145] width 253 height 12
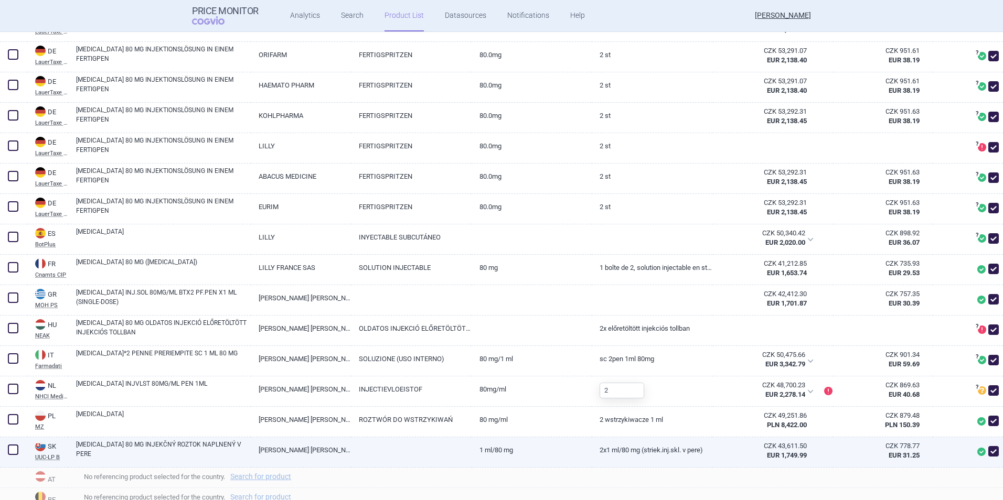
scroll to position [577, 0]
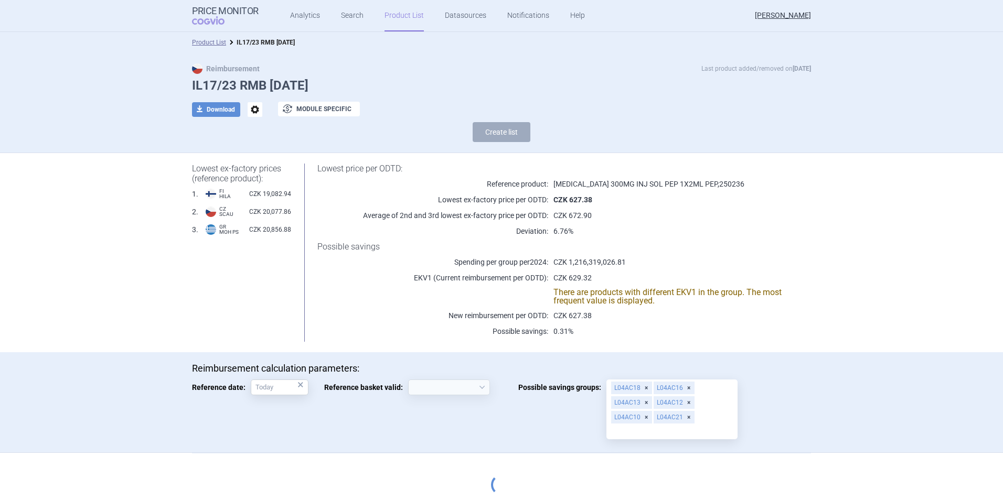
select select "[DATE]"
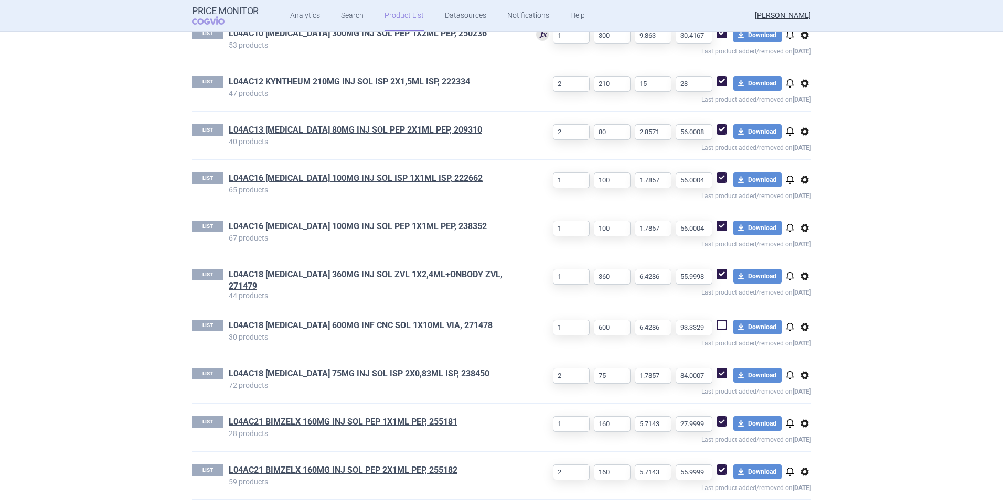
scroll to position [495, 0]
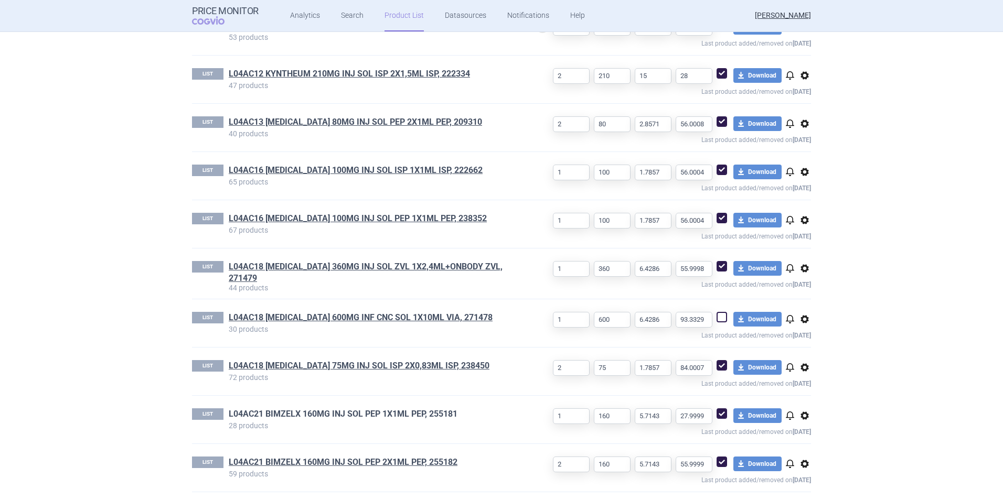
click at [270, 409] on link "L04AC21 BIMZELX 160MG INJ SOL PEP 1X1ML PEP, 255181" at bounding box center [343, 415] width 229 height 12
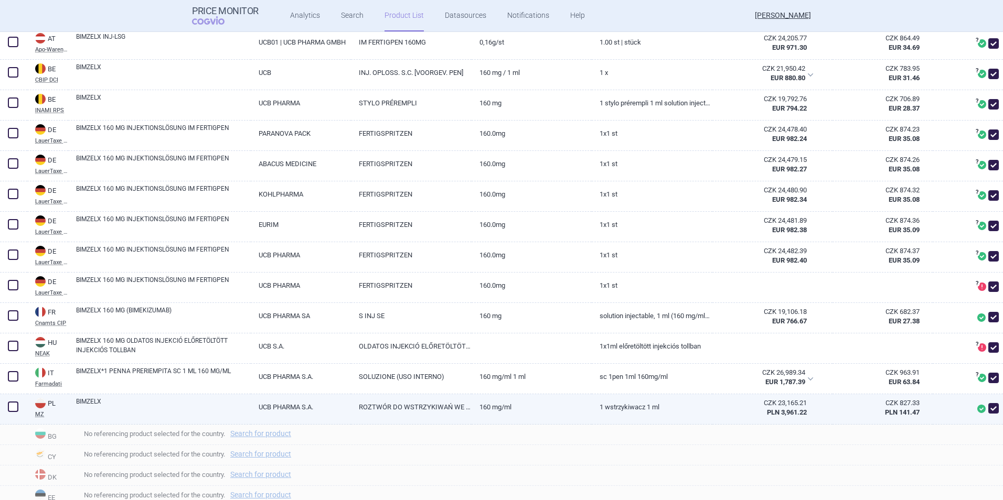
scroll to position [367, 0]
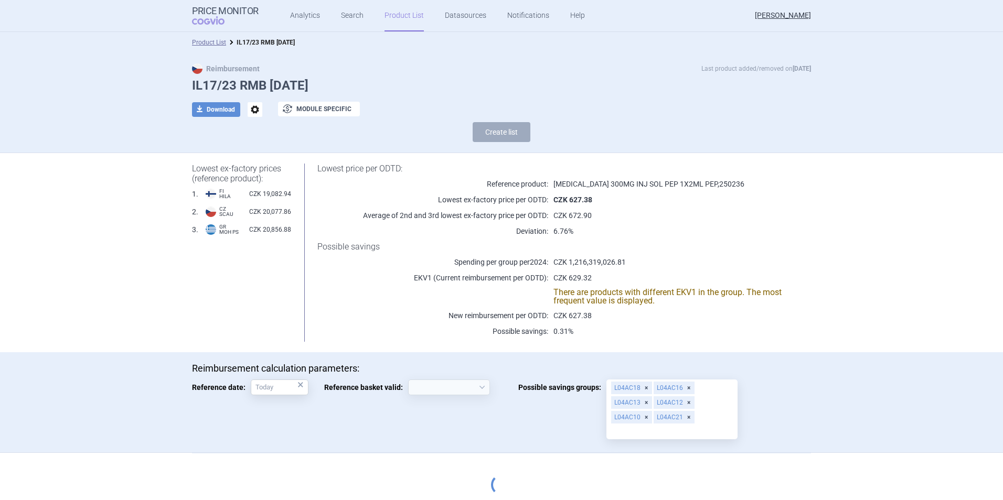
select select "[DATE]"
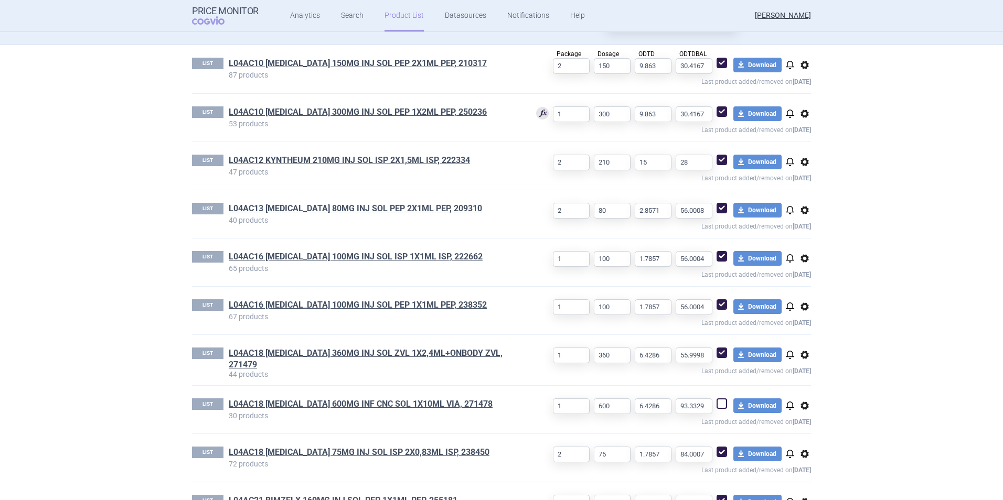
scroll to position [495, 0]
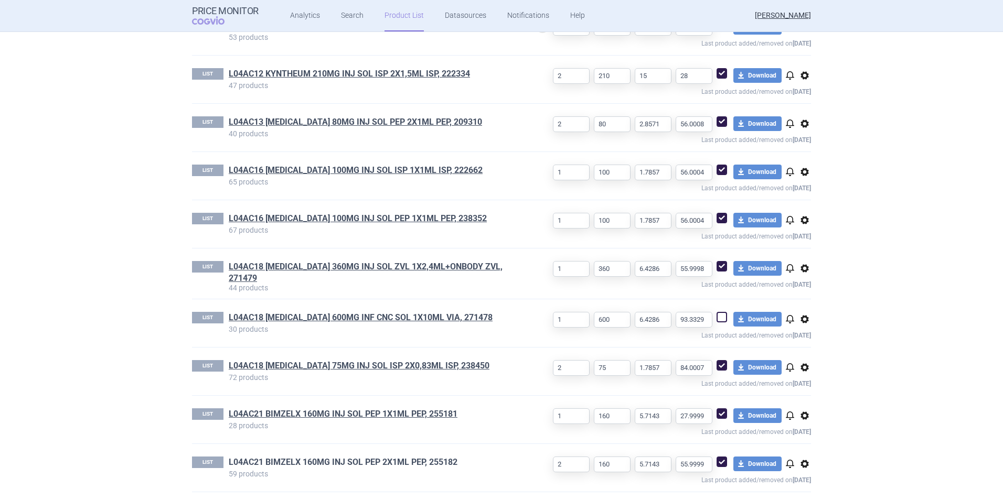
click at [315, 455] on div "LIST L04AC21 BIMZELX 160MG INJ SOL PEP 2X1ML PEP, 255182 59 products 2 160 5.71…" at bounding box center [501, 468] width 619 height 48
drag, startPoint x: 315, startPoint y: 455, endPoint x: 317, endPoint y: 463, distance: 8.0
click at [317, 463] on link "L04AC21 BIMZELX 160MG INJ SOL PEP 2X1ML PEP, 255182" at bounding box center [343, 463] width 229 height 12
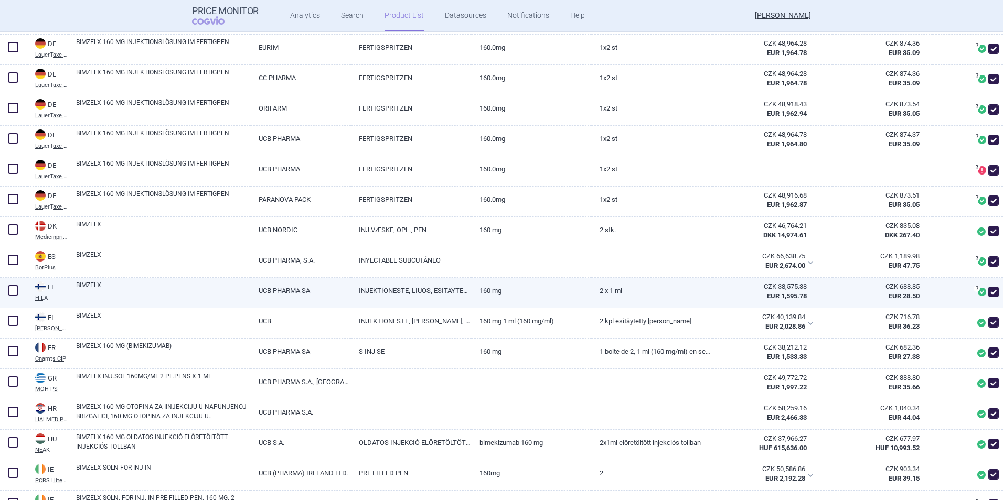
scroll to position [787, 0]
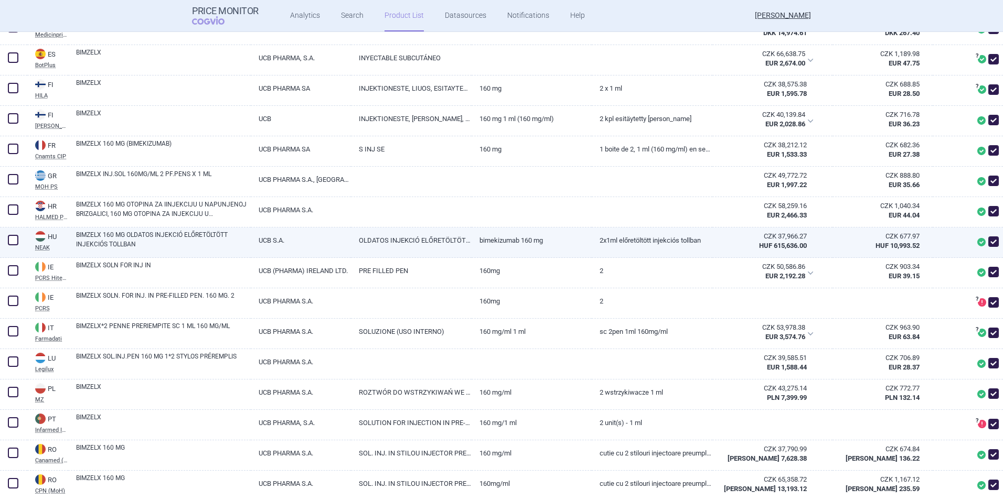
click at [988, 241] on span at bounding box center [993, 242] width 10 height 10
checkbox input "false"
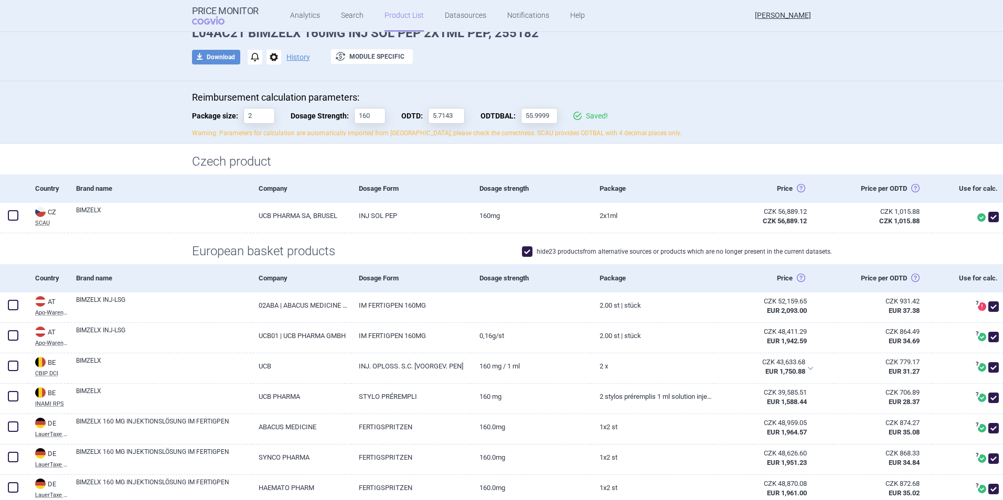
scroll to position [0, 0]
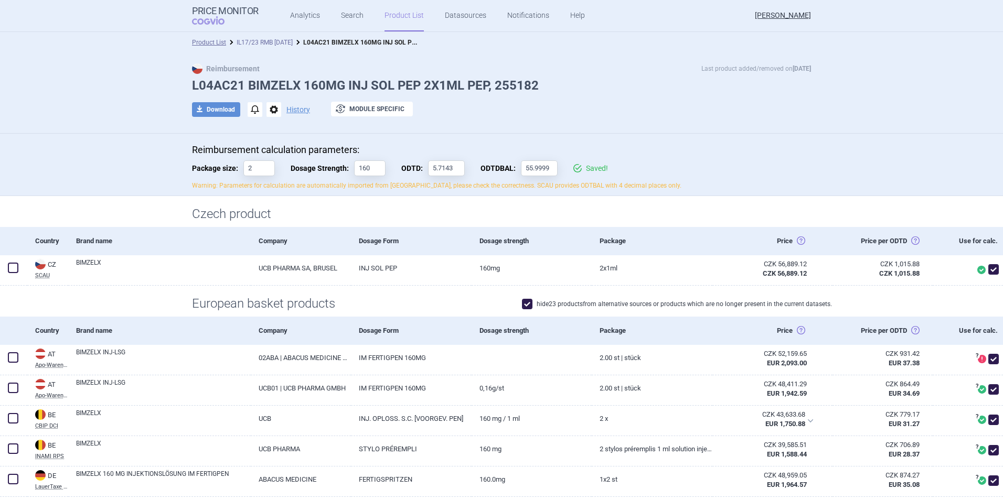
click at [247, 42] on link "IL17/23 RMB [DATE]" at bounding box center [265, 42] width 56 height 7
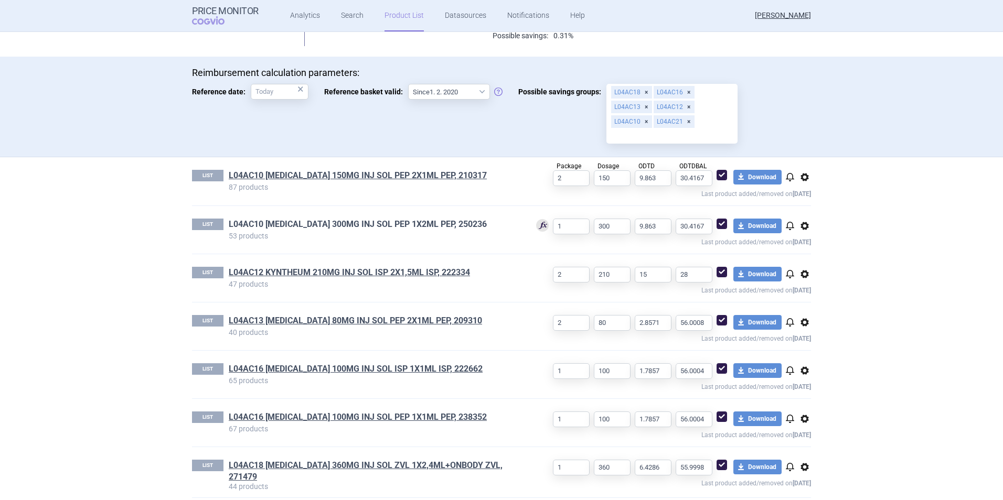
scroll to position [315, 0]
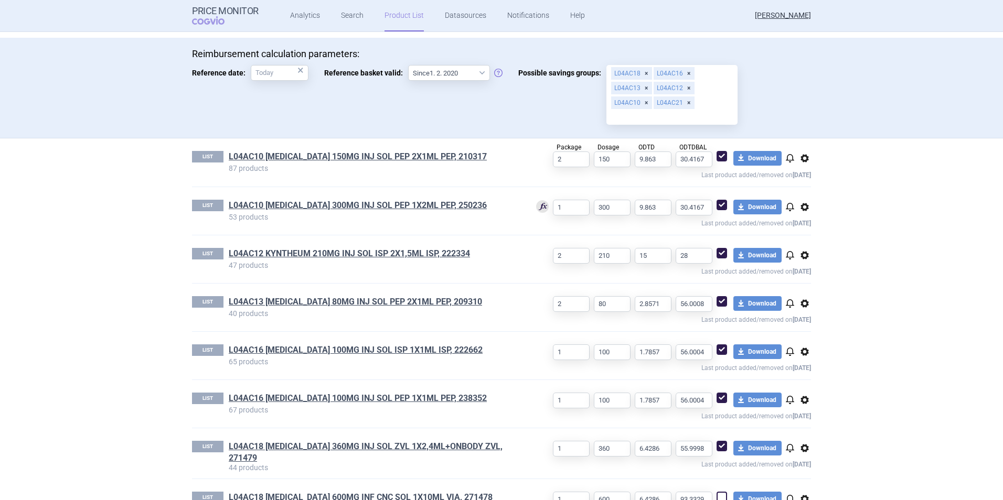
click at [331, 193] on div "LIST L04AC10 [MEDICAL_DATA] 300MG INJ SOL PEP 1X2ML PEP, 250236 53 products 1 3…" at bounding box center [501, 211] width 619 height 48
click at [332, 201] on link "L04AC10 [MEDICAL_DATA] 300MG INJ SOL PEP 1X2ML PEP, 250236" at bounding box center [358, 206] width 258 height 12
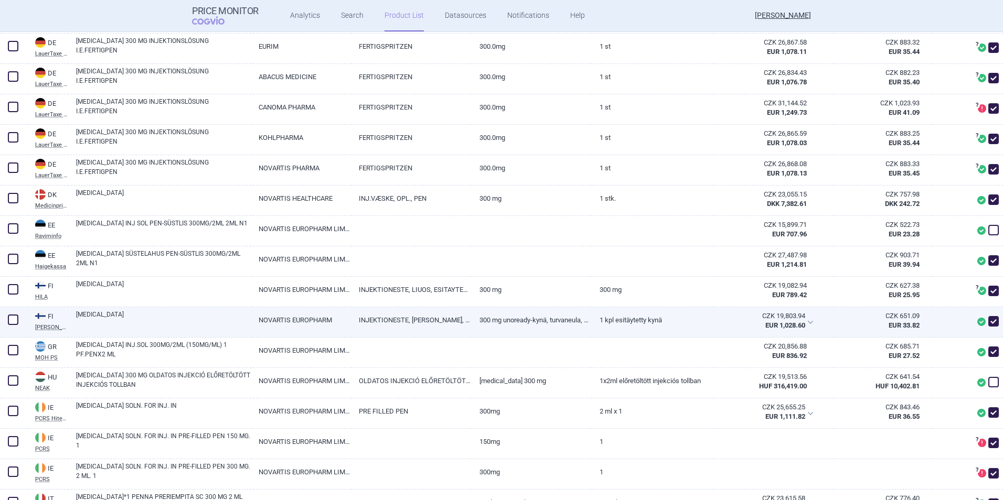
scroll to position [630, 0]
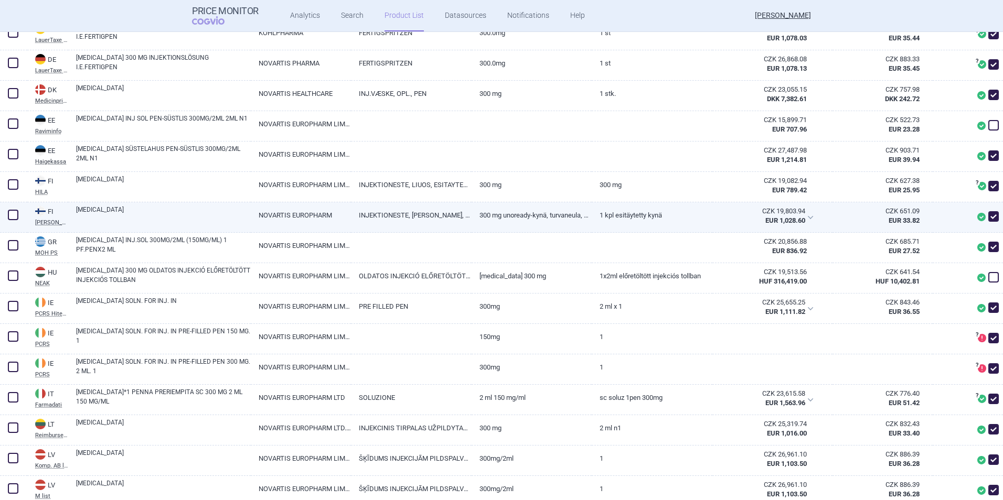
click at [988, 215] on span at bounding box center [993, 216] width 10 height 10
checkbox input "false"
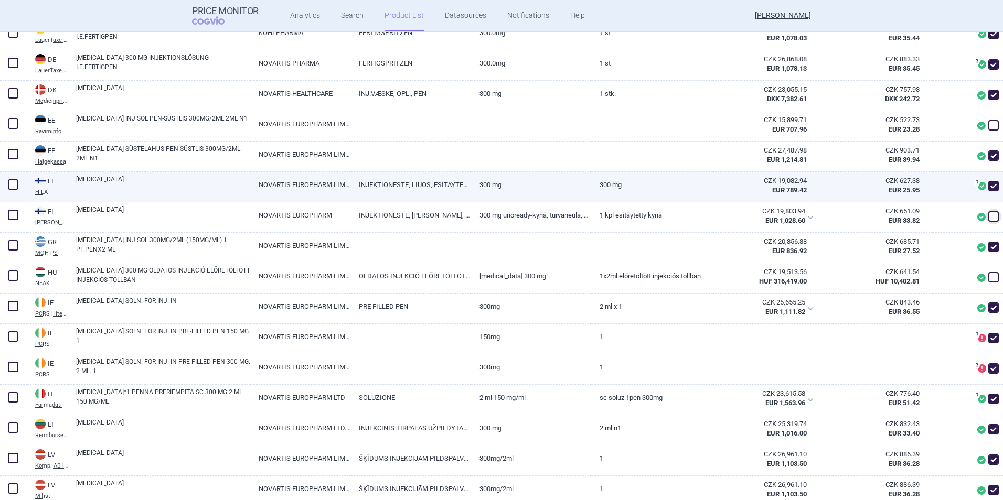
click at [792, 176] on div "CZK 19,082.94" at bounding box center [763, 180] width 87 height 9
click at [978, 186] on span at bounding box center [982, 186] width 8 height 8
click at [726, 180] on div "CZK 19,082.94" at bounding box center [763, 180] width 87 height 9
click at [71, 179] on div "[MEDICAL_DATA]" at bounding box center [159, 187] width 183 height 30
click at [98, 180] on link "[MEDICAL_DATA]" at bounding box center [163, 184] width 175 height 19
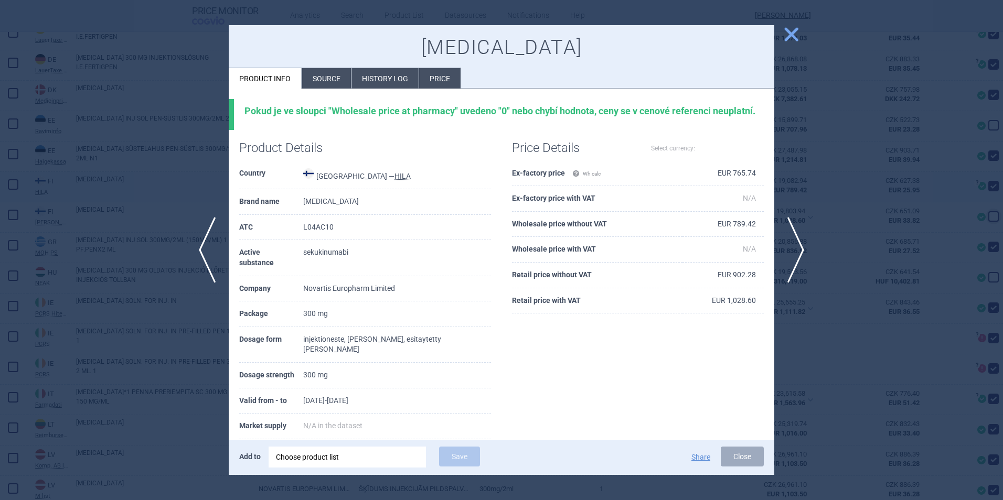
select select "EUR"
click at [786, 38] on span "close" at bounding box center [791, 34] width 18 height 18
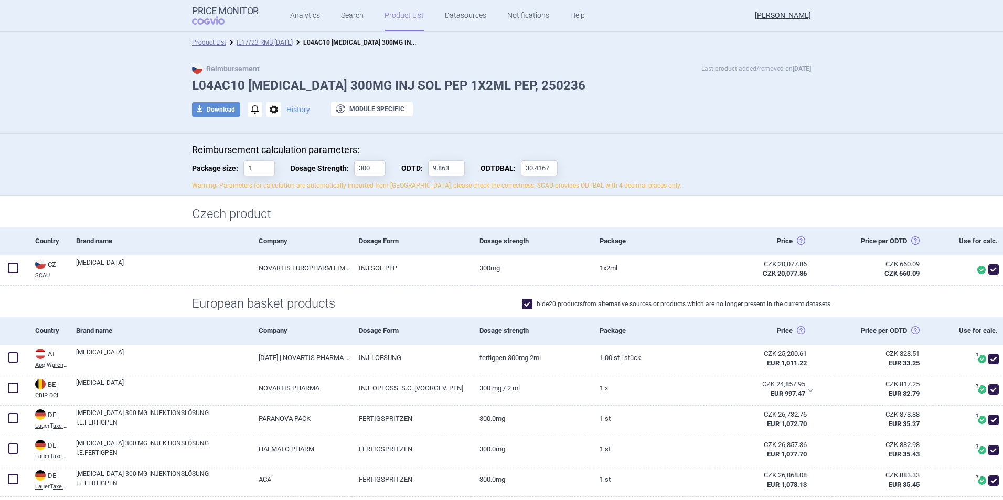
scroll to position [630, 0]
